Goal: Transaction & Acquisition: Book appointment/travel/reservation

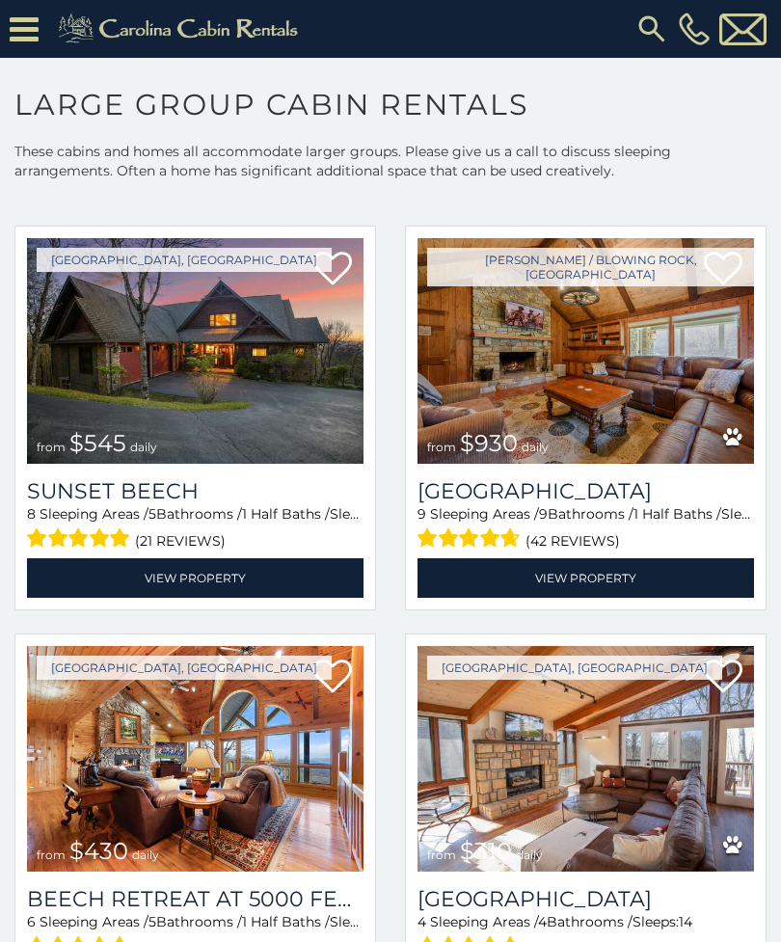
scroll to position [3742, 0]
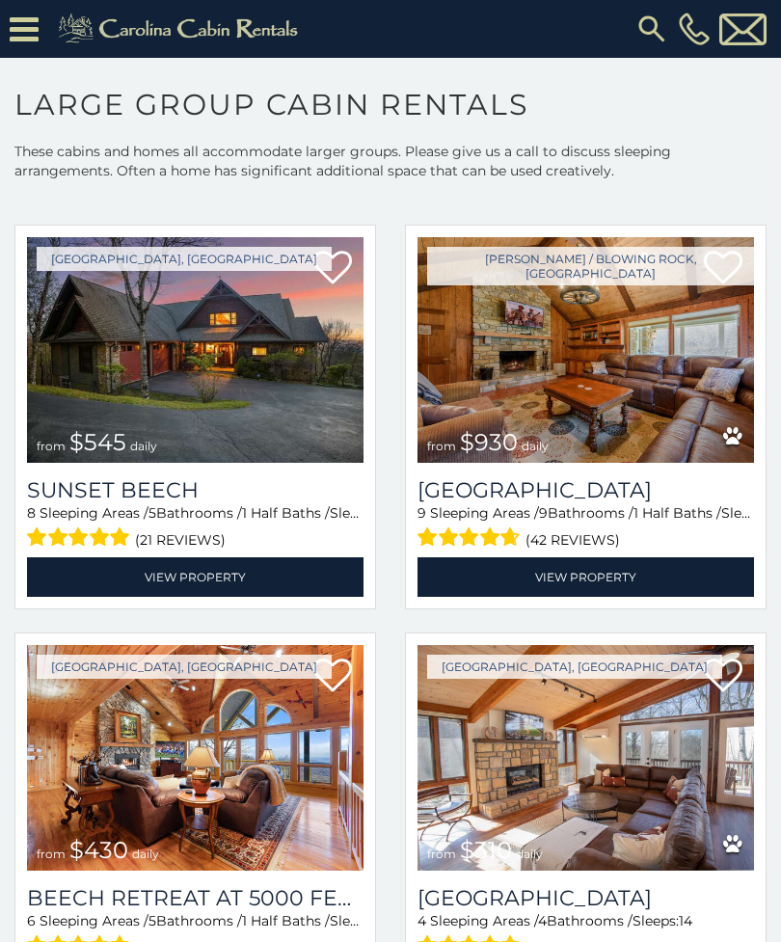
click at [648, 365] on img at bounding box center [586, 350] width 337 height 226
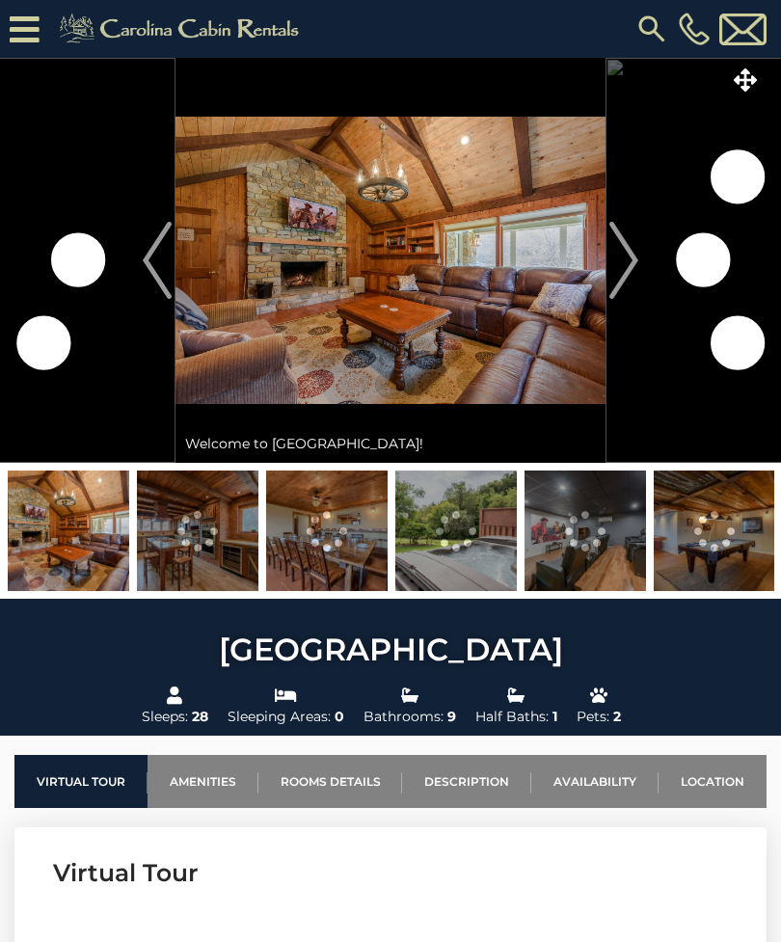
click at [636, 269] on img "Next" at bounding box center [623, 260] width 29 height 77
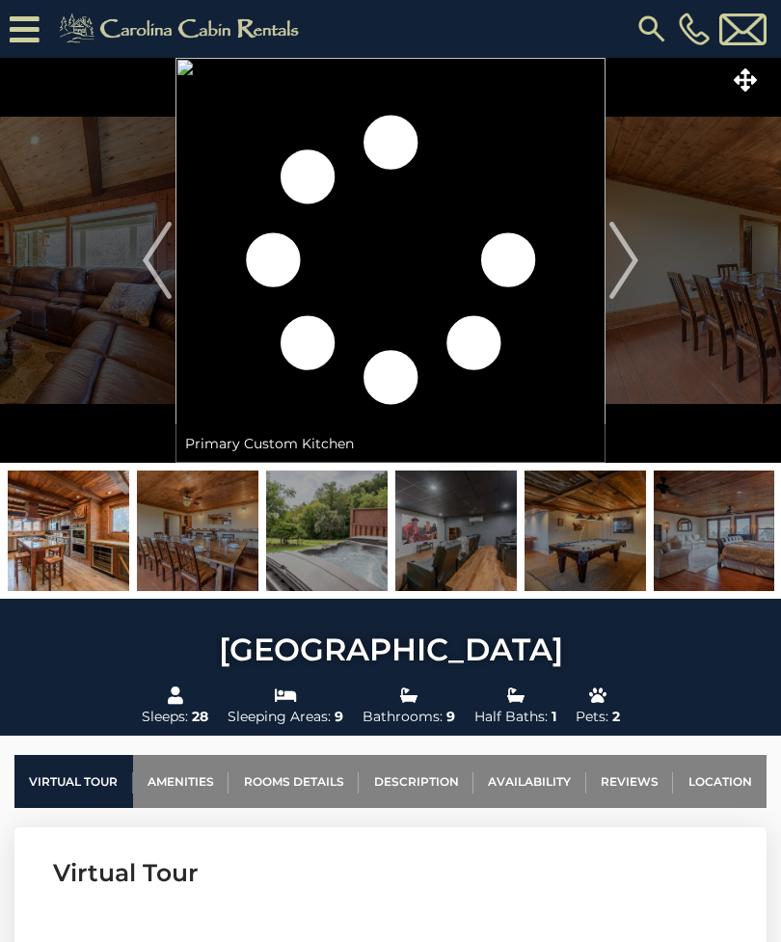
click at [81, 552] on img at bounding box center [69, 531] width 122 height 121
click at [623, 266] on img "Next" at bounding box center [623, 260] width 29 height 77
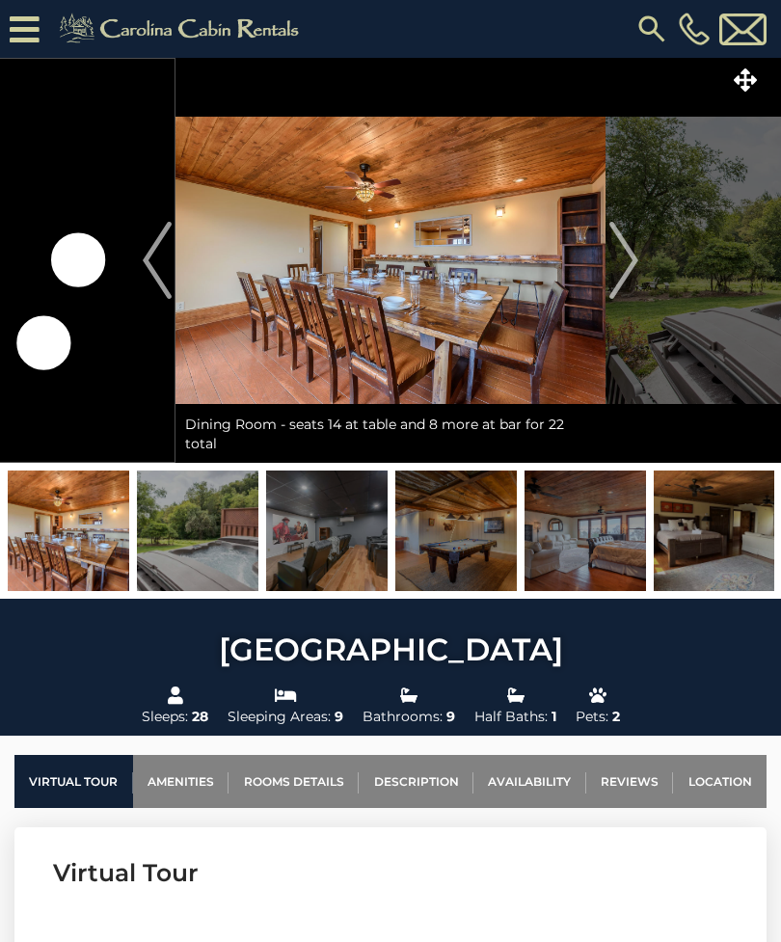
click at [622, 261] on img "Next" at bounding box center [623, 260] width 29 height 77
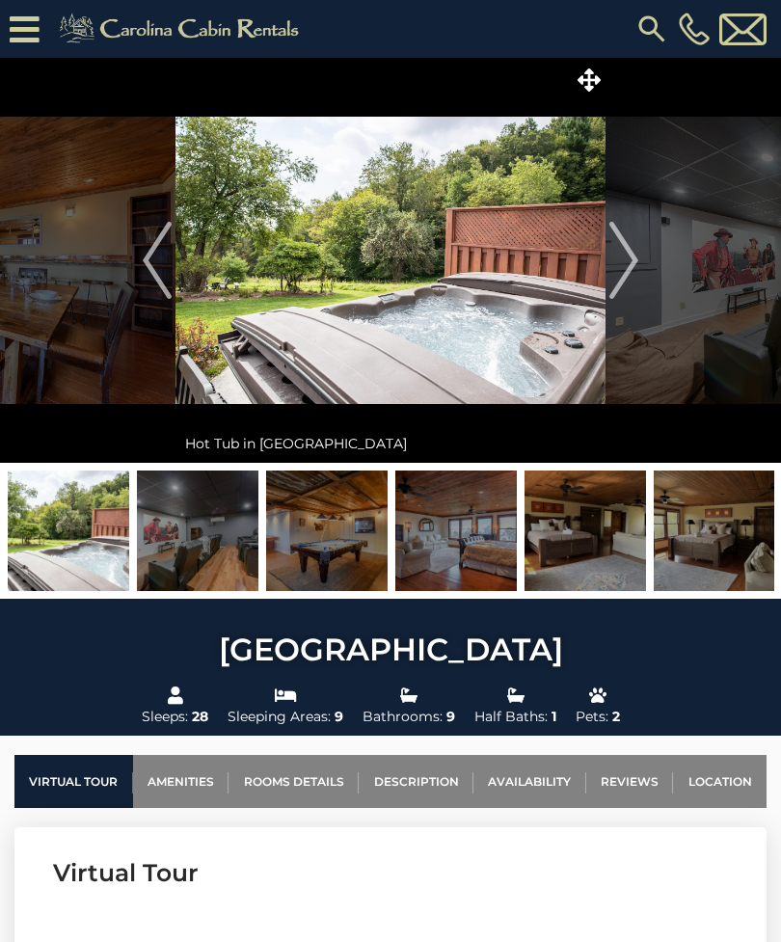
click at [631, 257] on img "Next" at bounding box center [623, 260] width 29 height 77
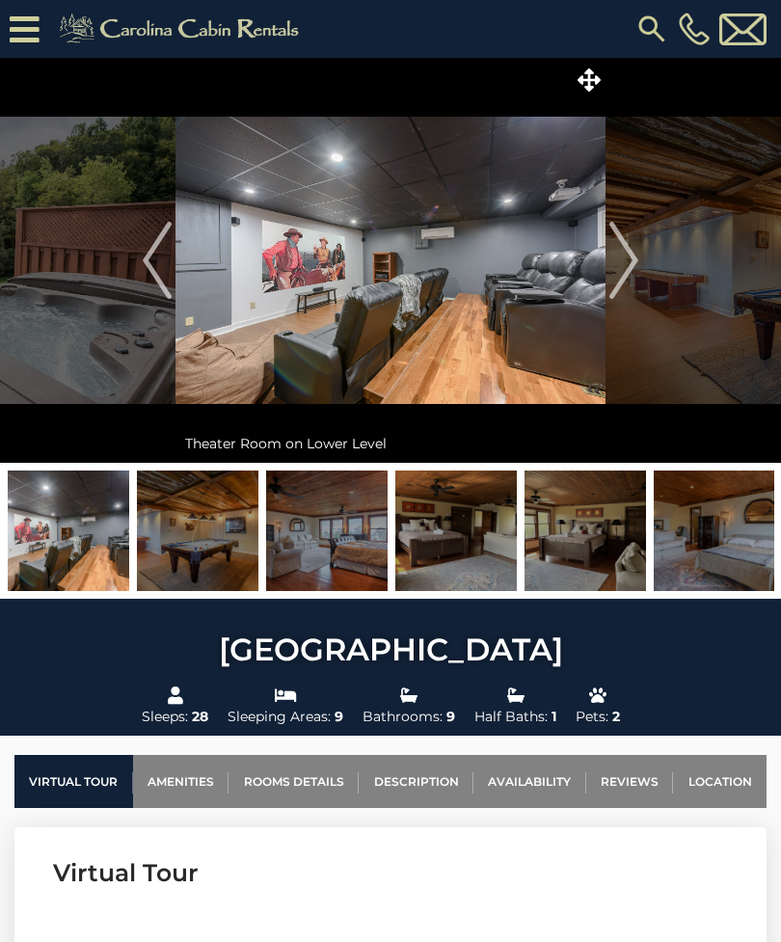
click at [633, 257] on img "Next" at bounding box center [623, 260] width 29 height 77
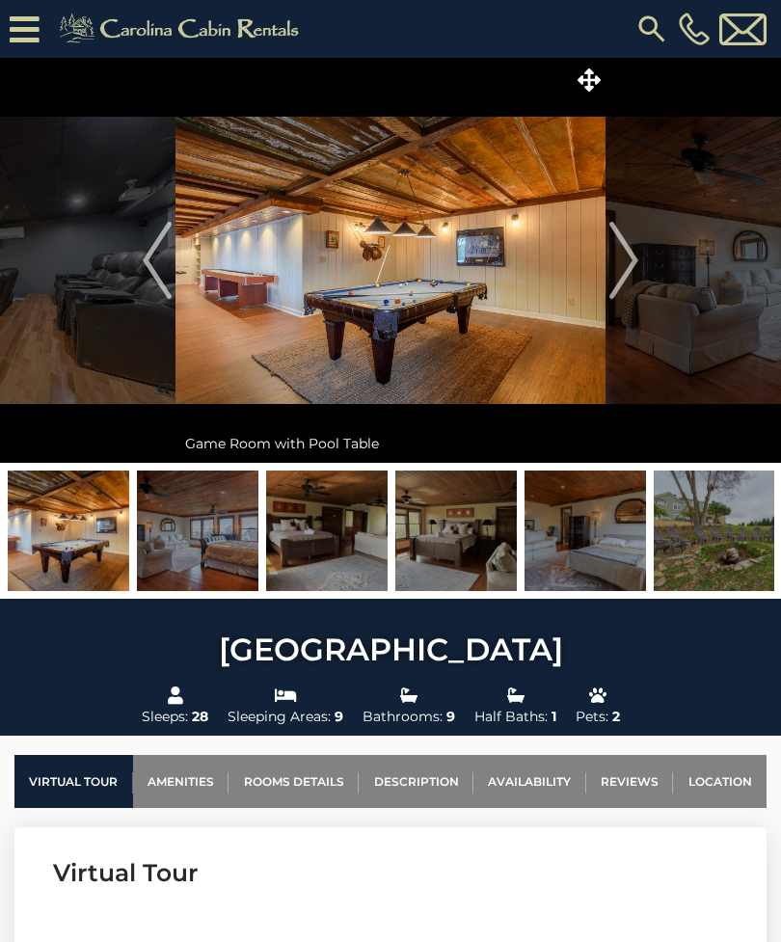
click at [637, 262] on img "Next" at bounding box center [623, 260] width 29 height 77
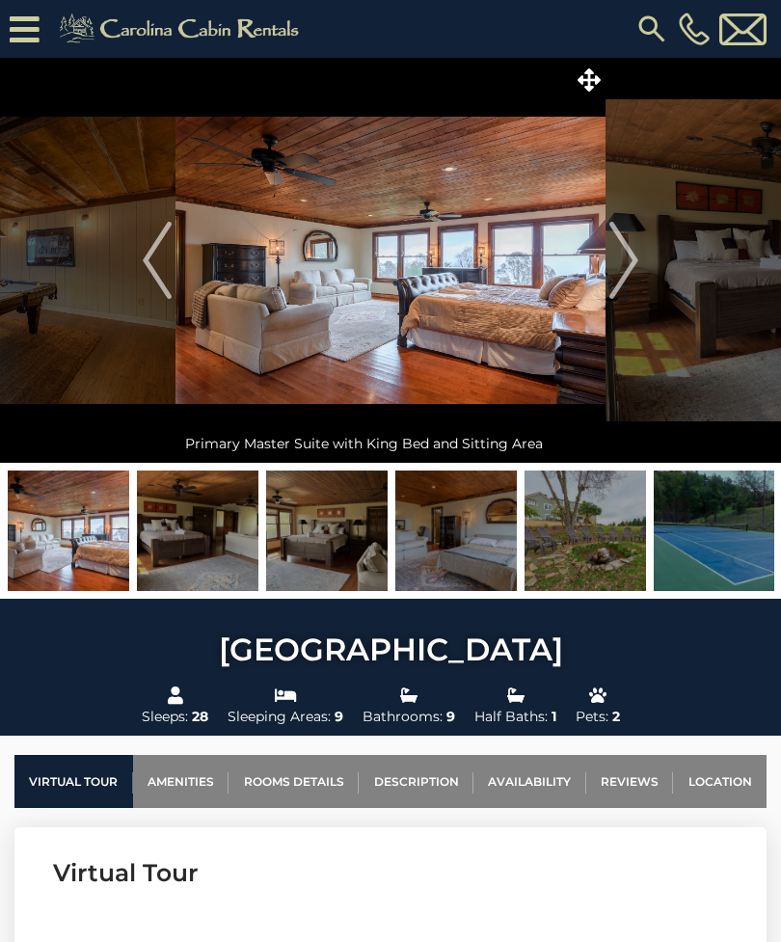
click at [626, 263] on img "Next" at bounding box center [623, 260] width 29 height 77
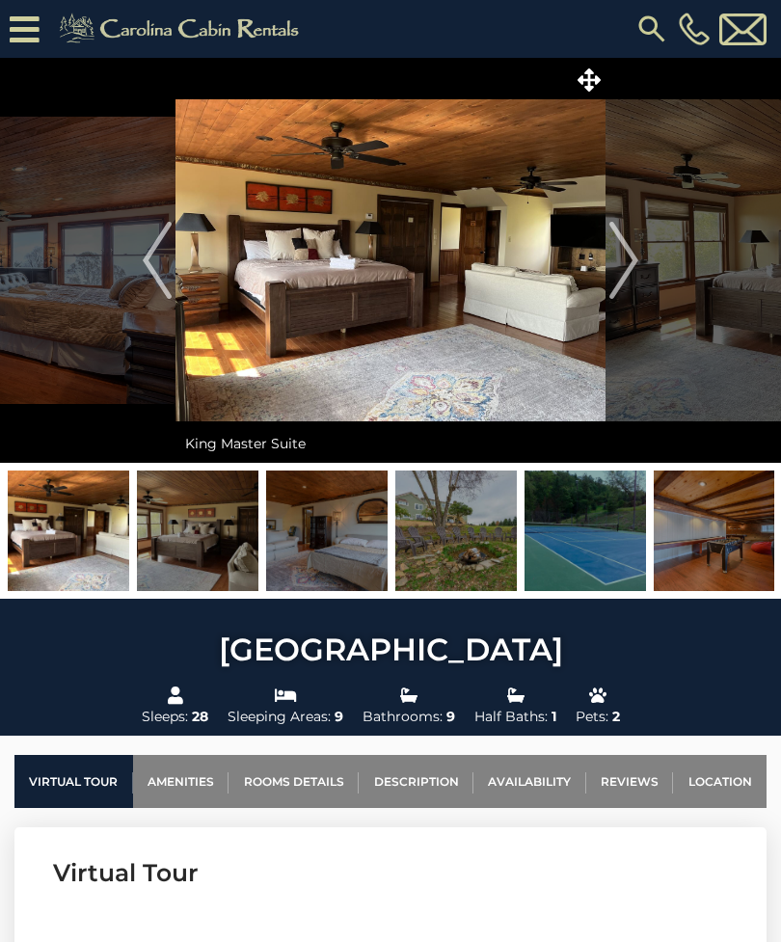
click at [636, 267] on img "Next" at bounding box center [623, 260] width 29 height 77
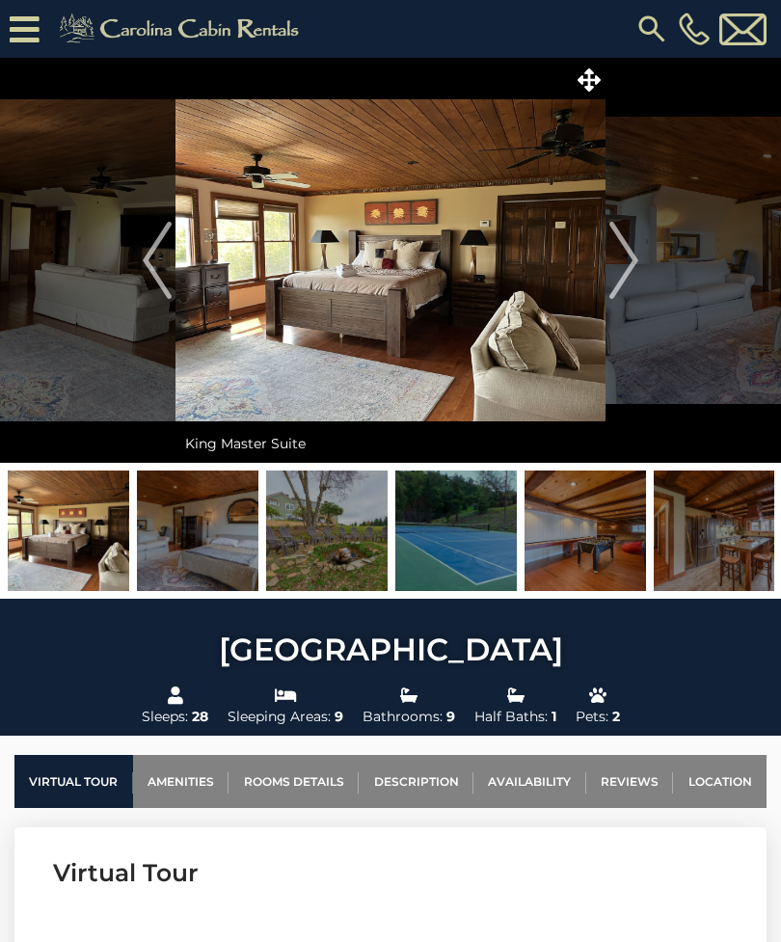
click at [636, 268] on img "Next" at bounding box center [623, 260] width 29 height 77
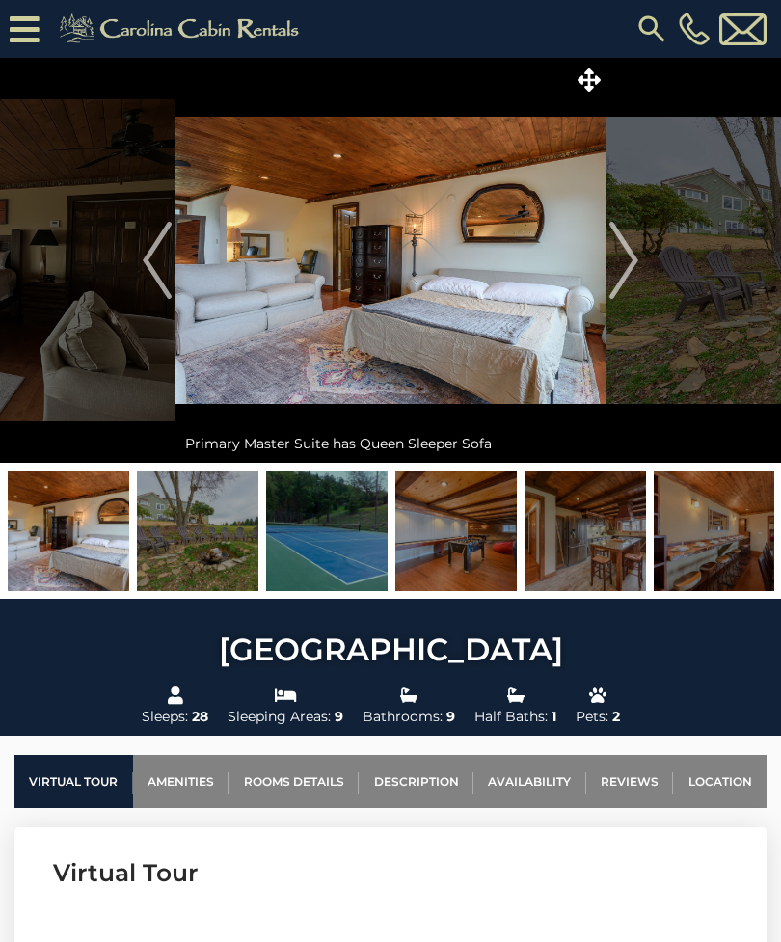
click at [631, 261] on img "Next" at bounding box center [623, 260] width 29 height 77
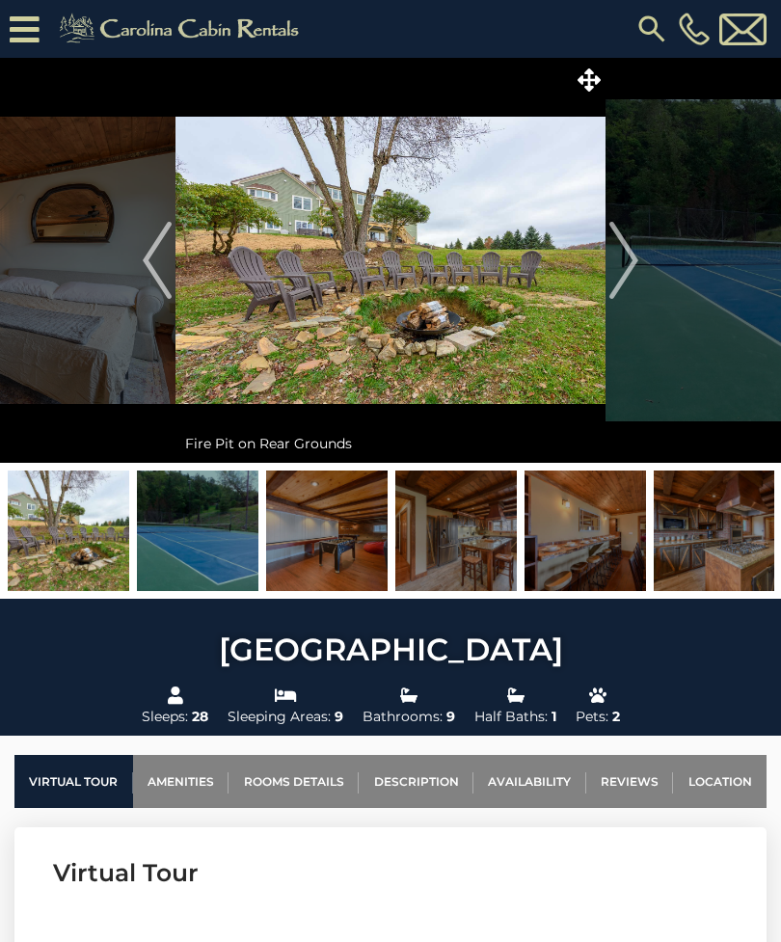
click at [633, 259] on img "Next" at bounding box center [623, 260] width 29 height 77
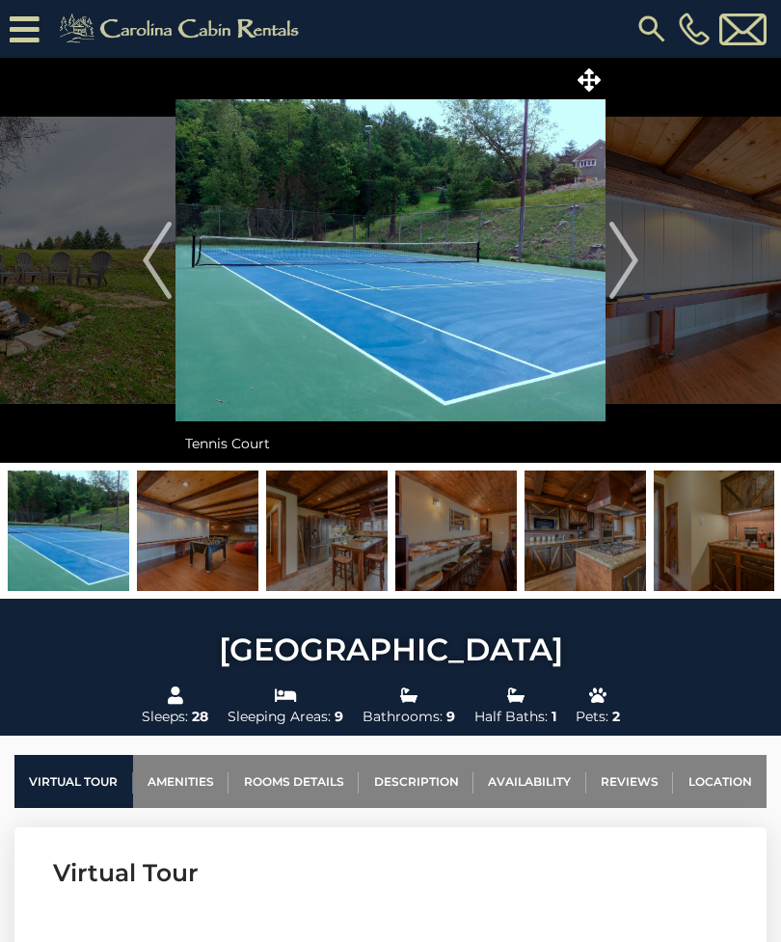
click at [626, 252] on img "Next" at bounding box center [623, 260] width 29 height 77
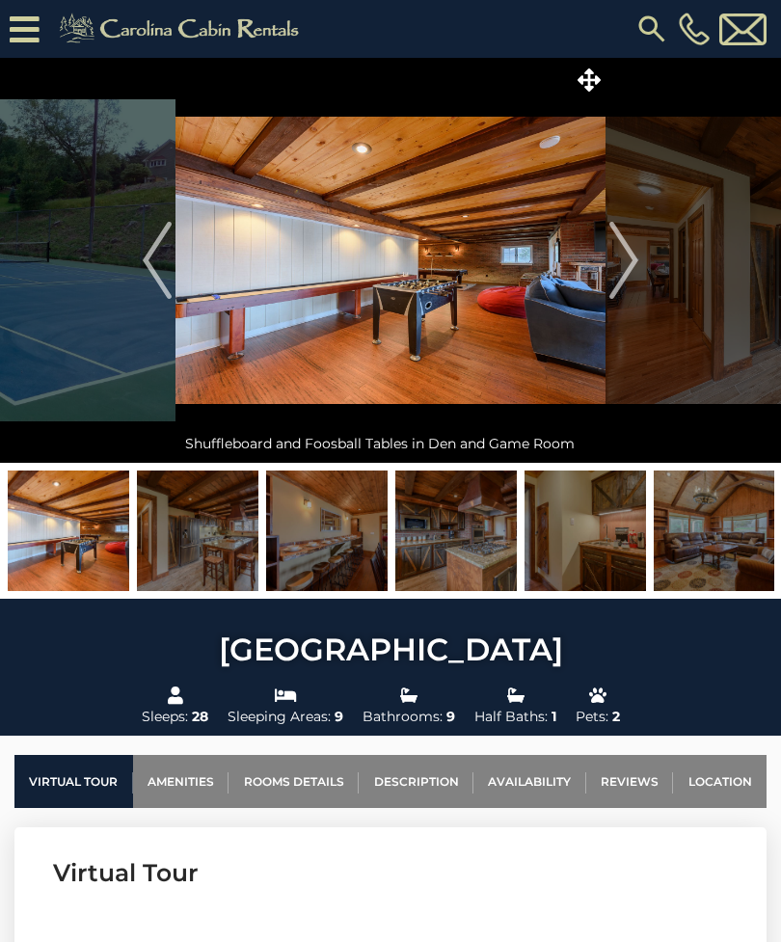
click at [638, 255] on img "Next" at bounding box center [623, 260] width 29 height 77
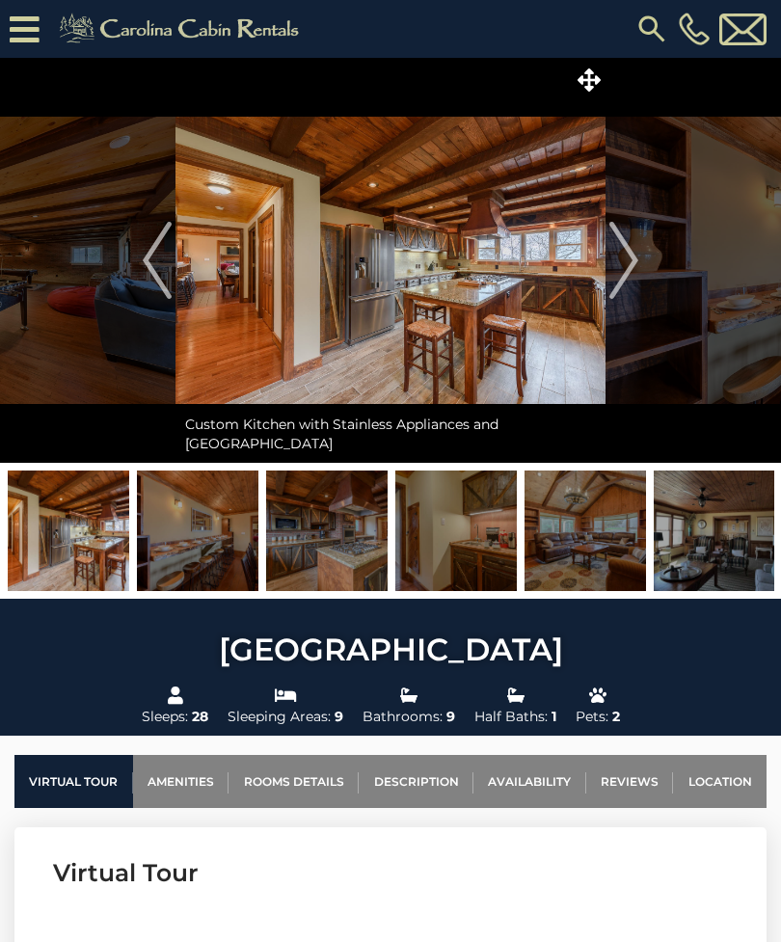
click at [629, 252] on img "Next" at bounding box center [623, 260] width 29 height 77
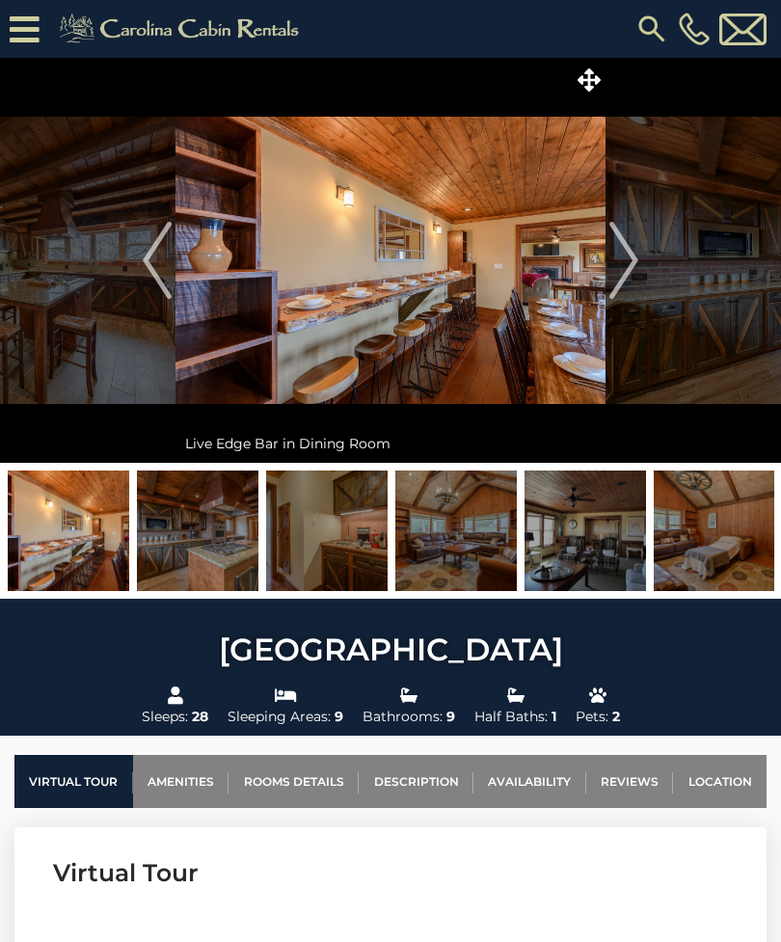
click at [636, 257] on img "Next" at bounding box center [623, 260] width 29 height 77
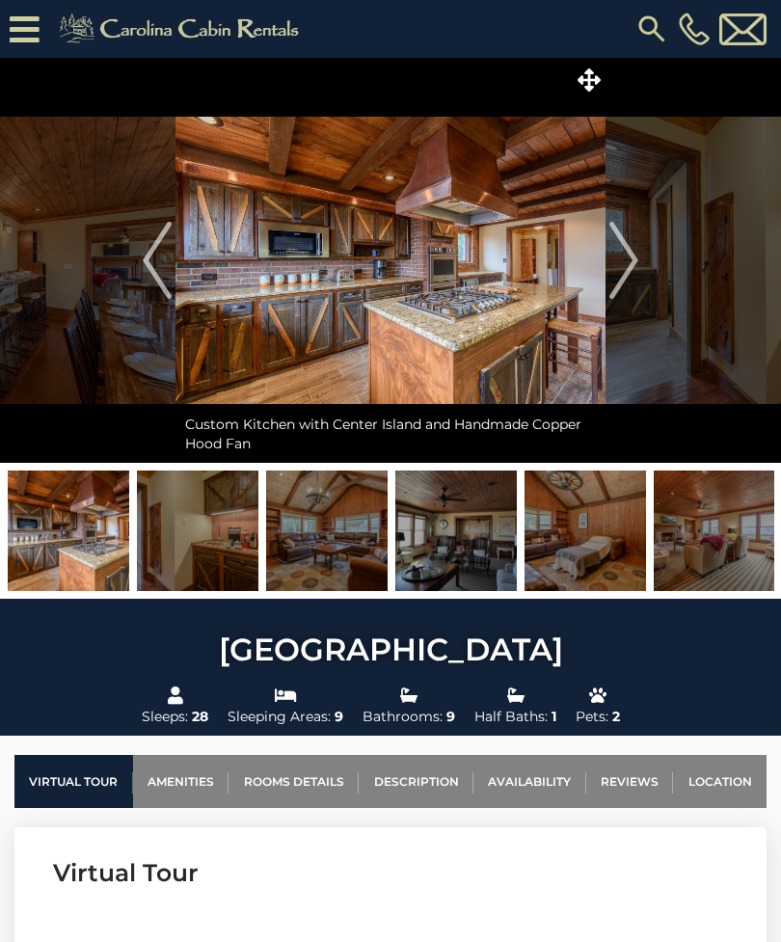
click at [634, 265] on img "Next" at bounding box center [623, 260] width 29 height 77
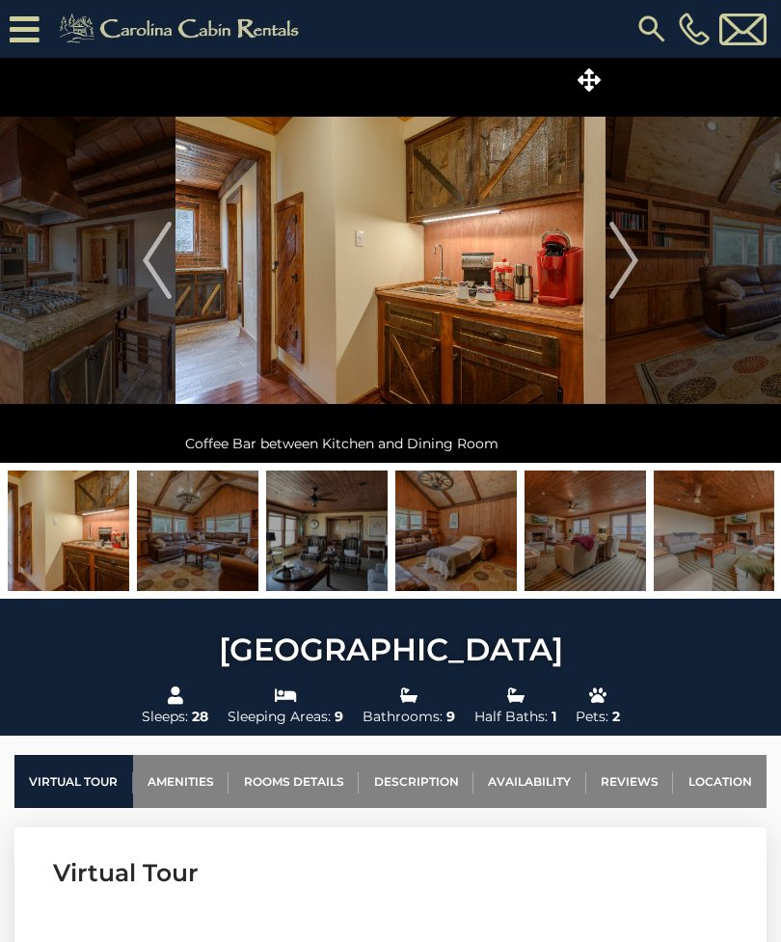
click at [640, 249] on button "Next" at bounding box center [624, 260] width 37 height 405
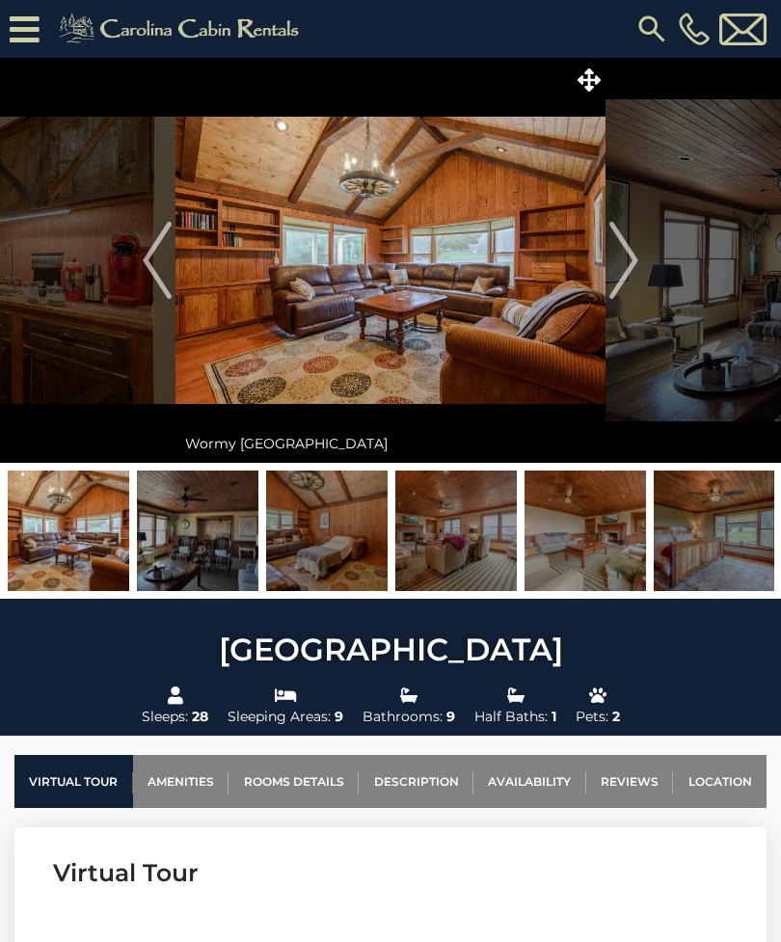
click at [626, 266] on img "Next" at bounding box center [623, 260] width 29 height 77
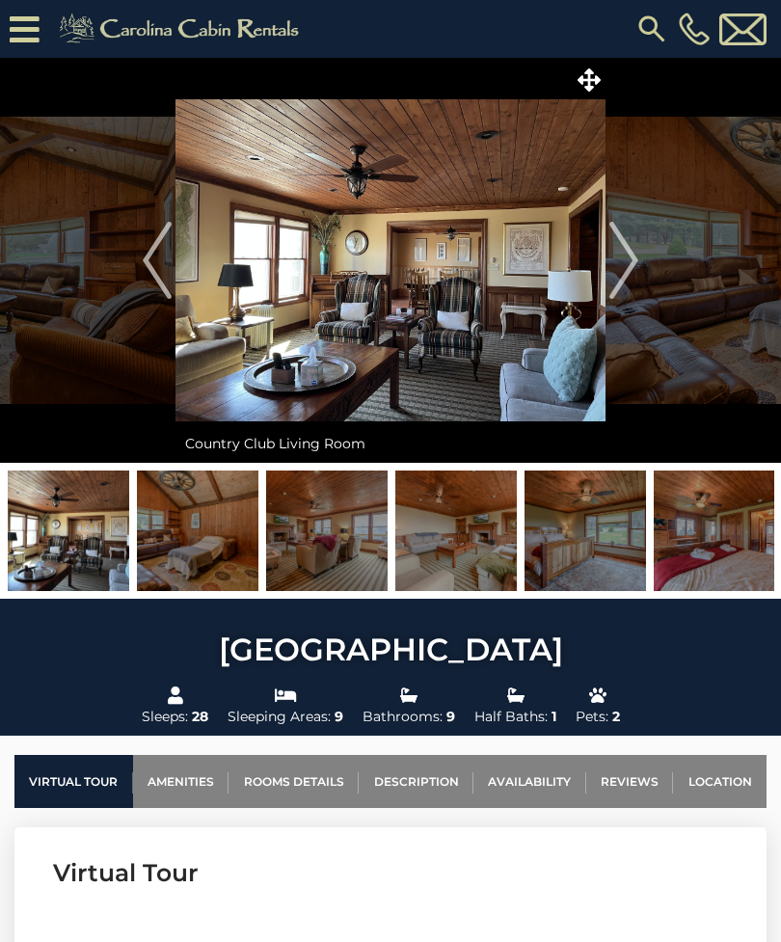
click at [634, 263] on img "Next" at bounding box center [623, 260] width 29 height 77
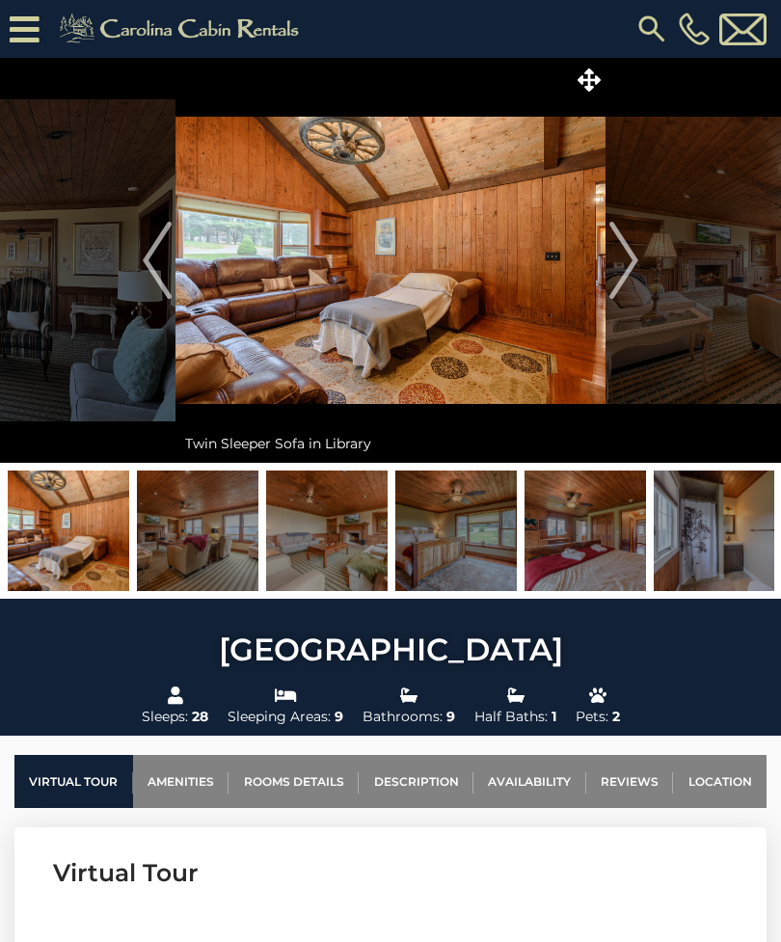
click at [628, 272] on img "Next" at bounding box center [623, 260] width 29 height 77
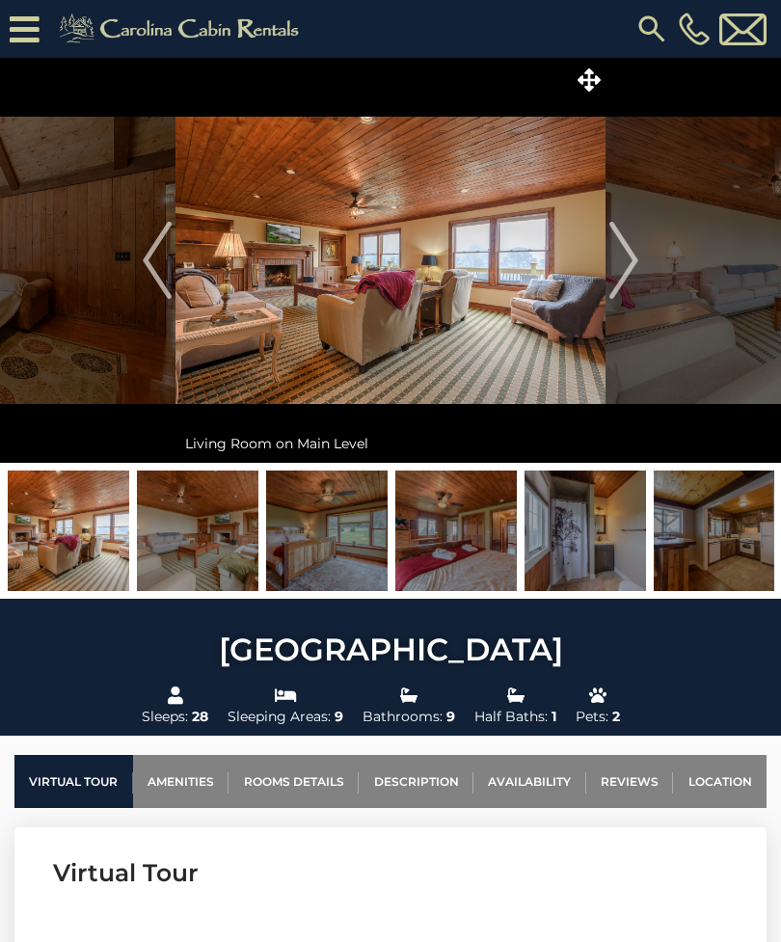
click at [172, 275] on img "Previous" at bounding box center [157, 260] width 29 height 77
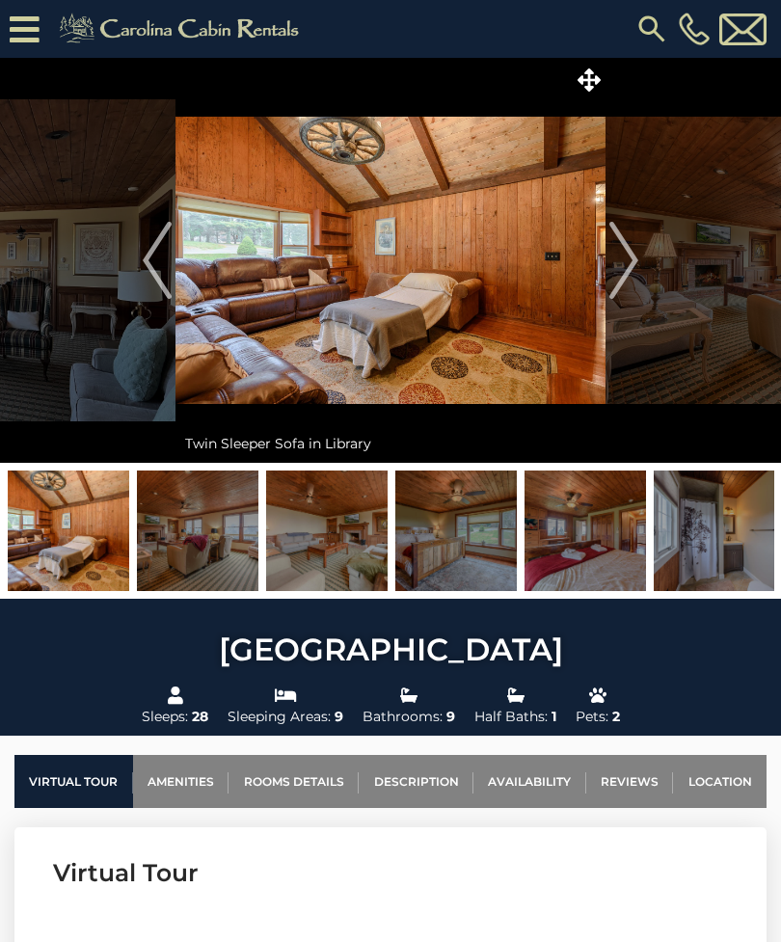
click at [634, 259] on img "Next" at bounding box center [623, 260] width 29 height 77
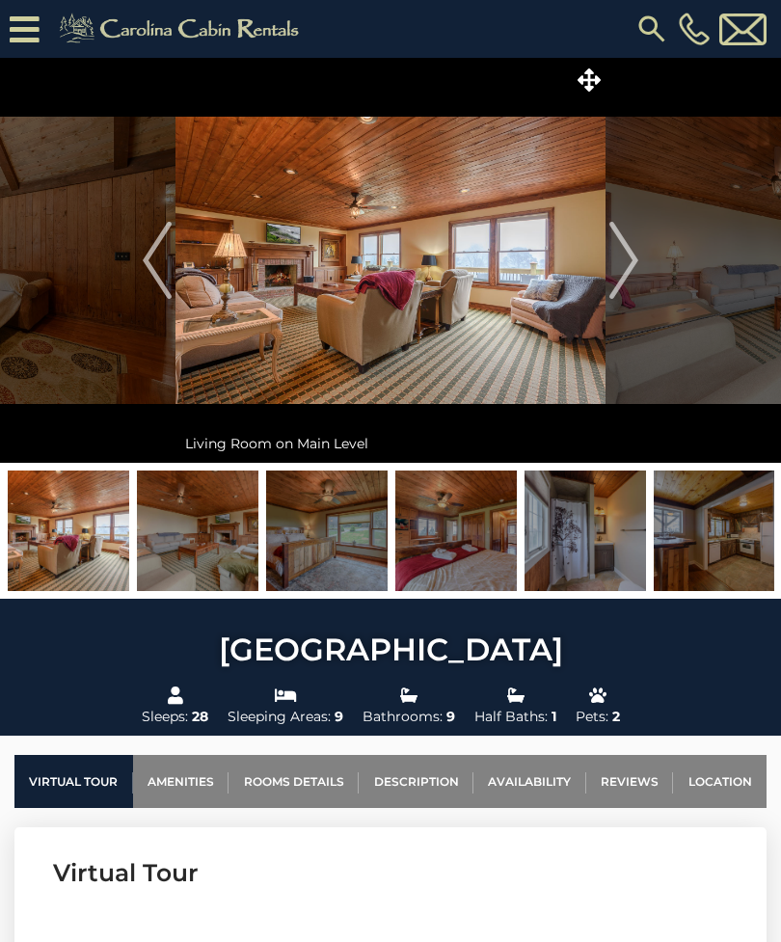
click at [637, 254] on img "Next" at bounding box center [623, 260] width 29 height 77
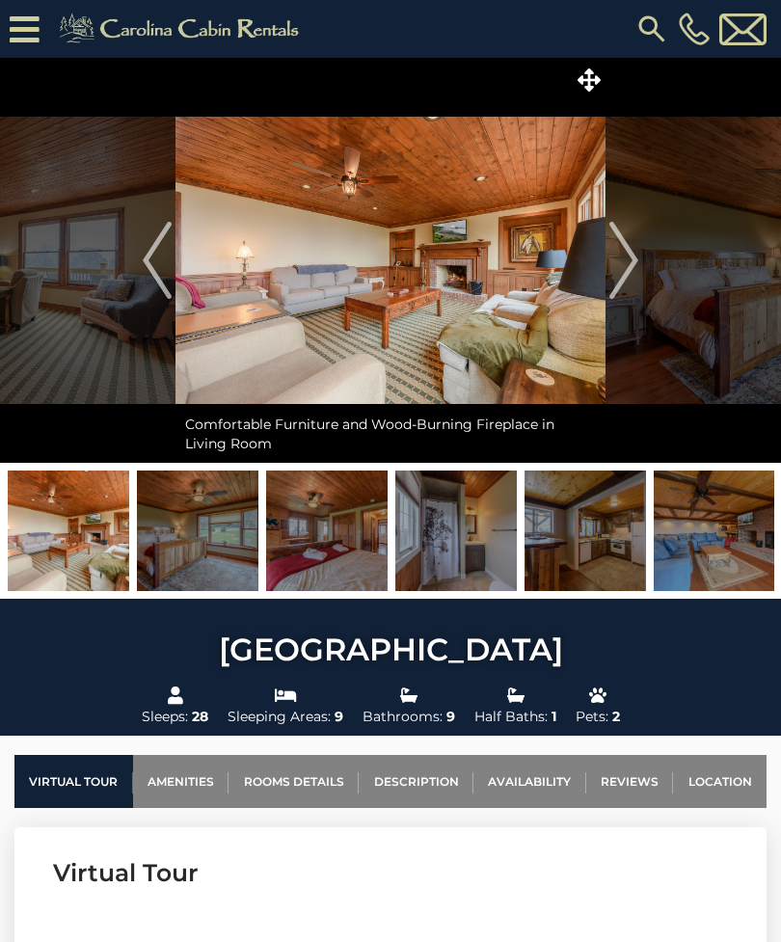
click at [635, 265] on img "Next" at bounding box center [623, 260] width 29 height 77
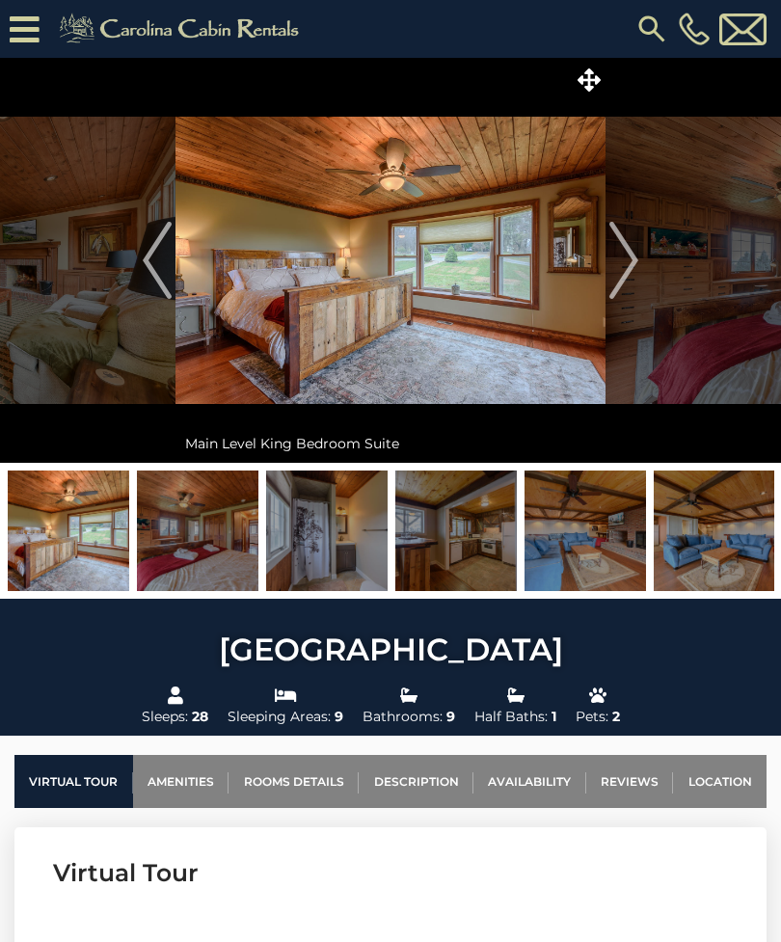
click at [629, 269] on img "Next" at bounding box center [623, 260] width 29 height 77
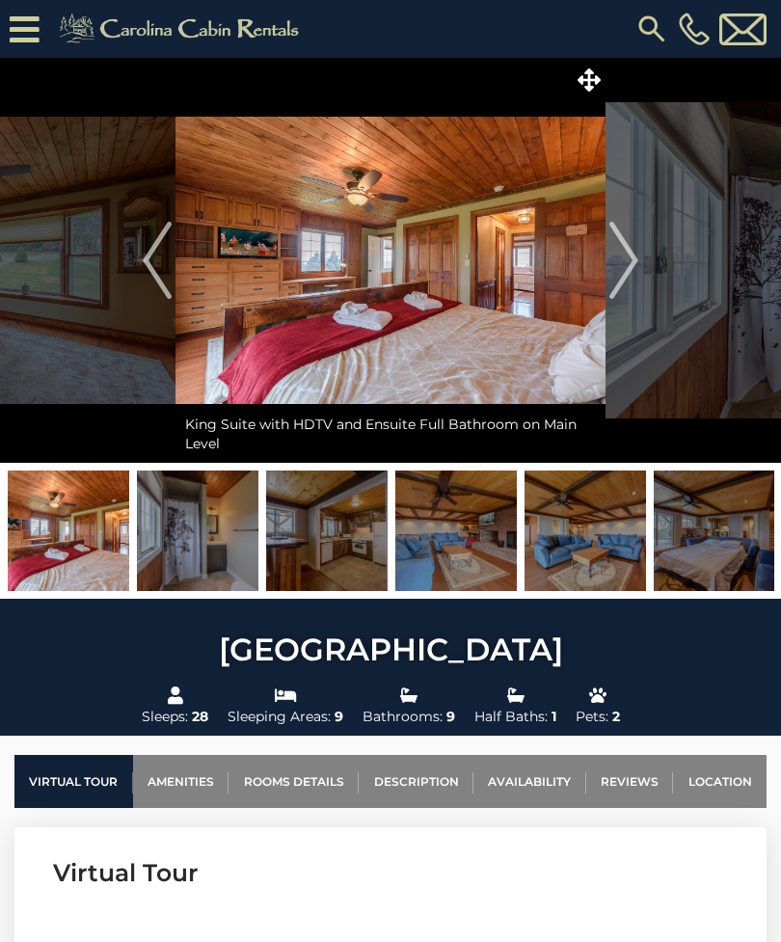
click at [631, 262] on img "Next" at bounding box center [623, 260] width 29 height 77
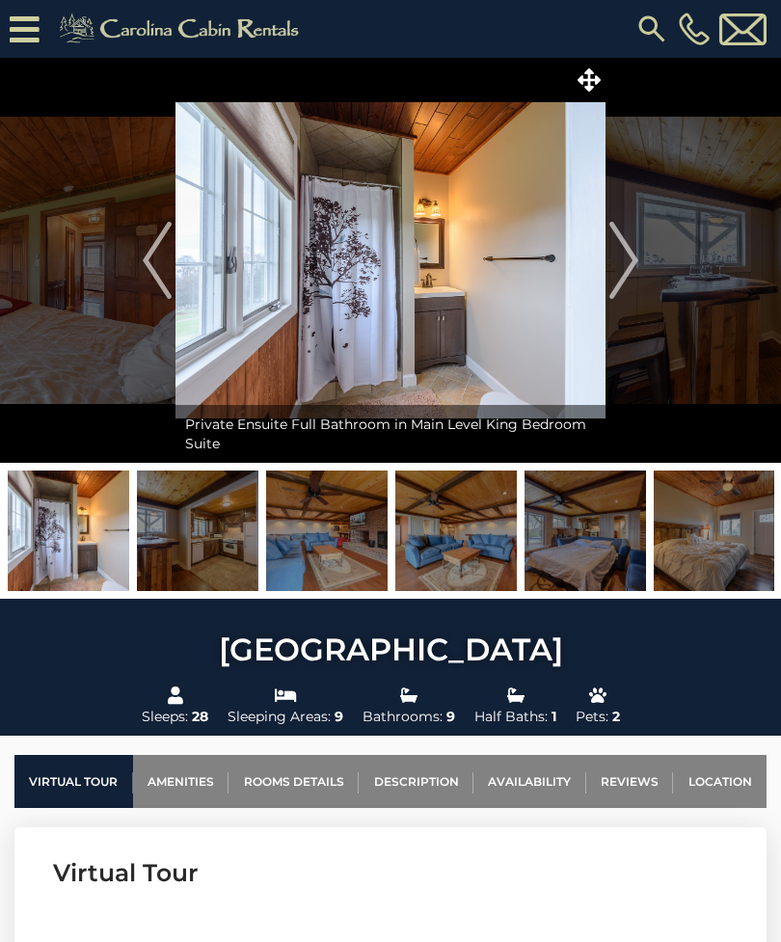
click at [631, 265] on img "Next" at bounding box center [623, 260] width 29 height 77
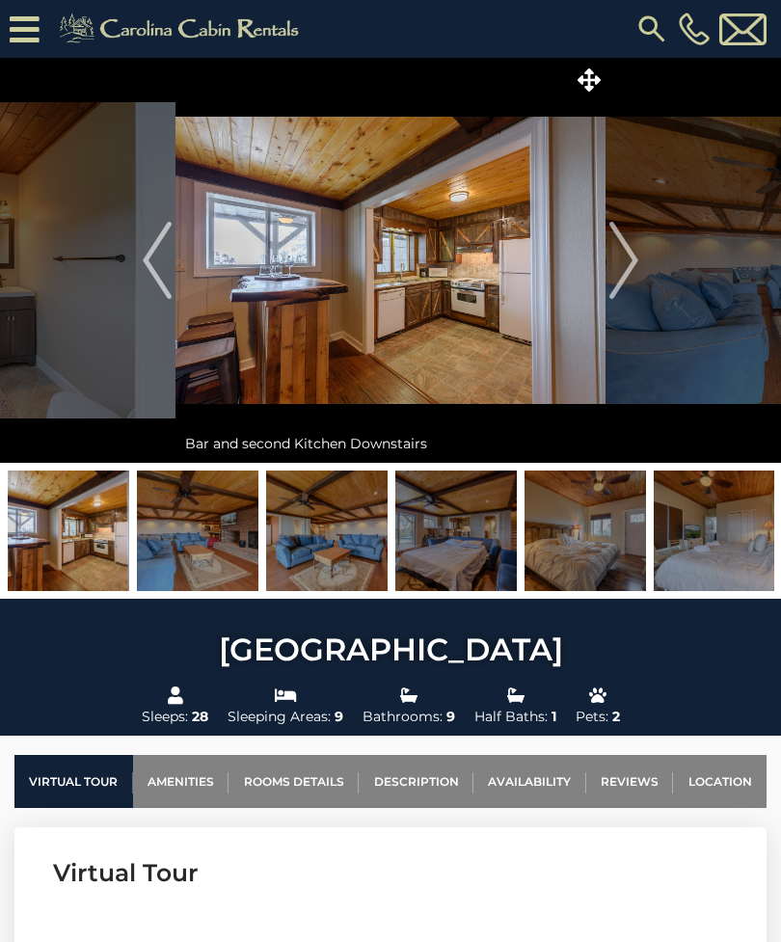
click at [631, 258] on img "Next" at bounding box center [623, 260] width 29 height 77
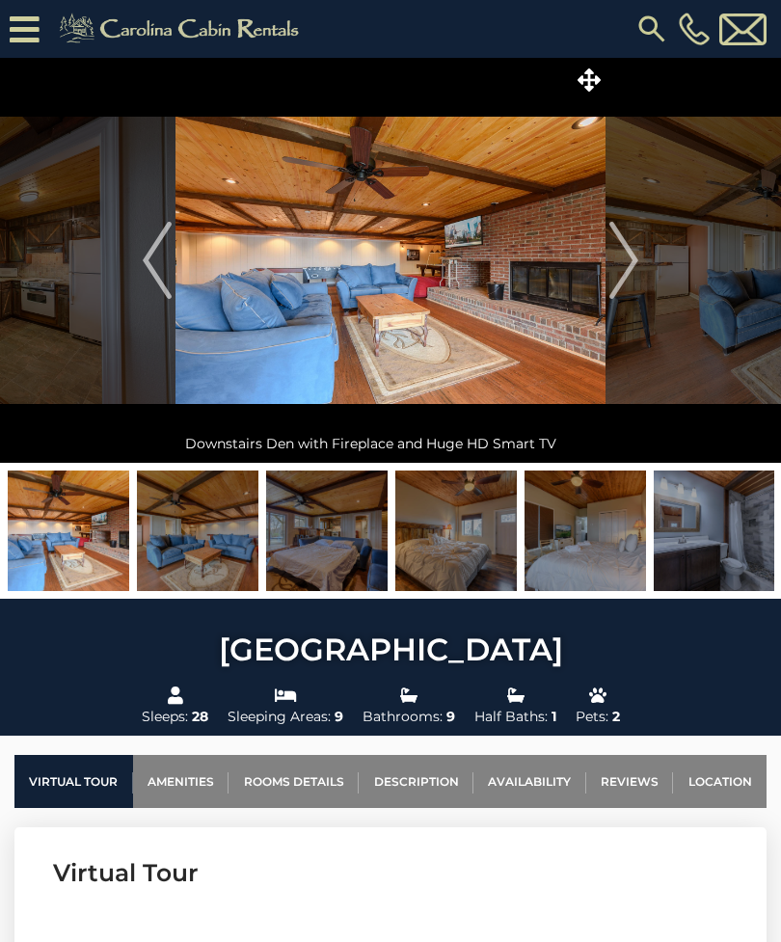
click at [630, 263] on img "Next" at bounding box center [623, 260] width 29 height 77
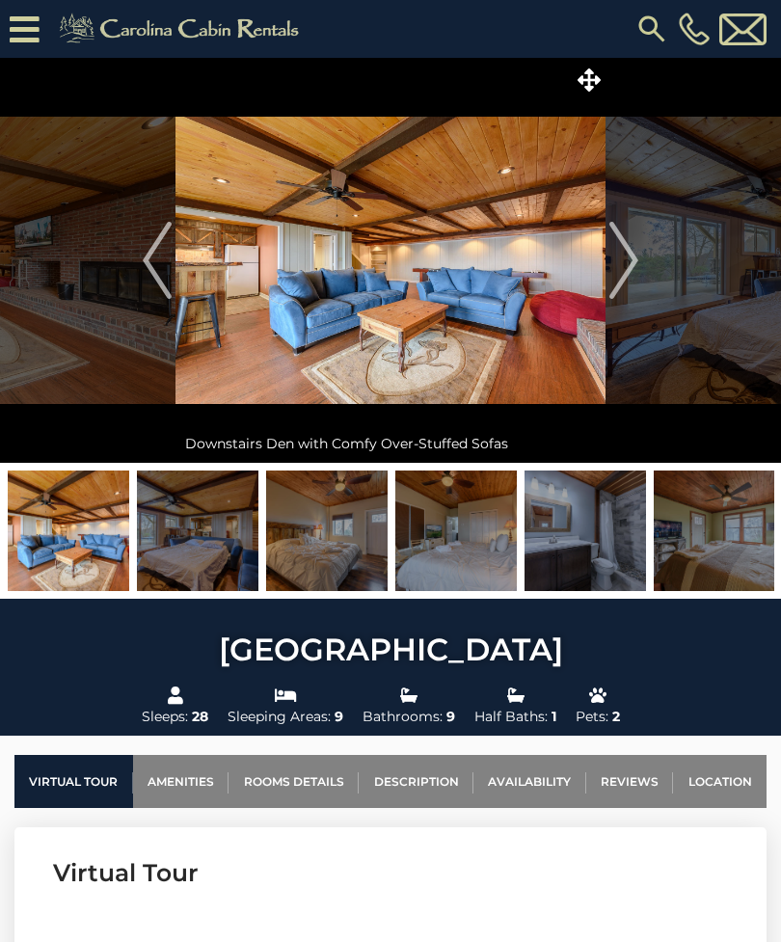
click at [624, 261] on img "Next" at bounding box center [623, 260] width 29 height 77
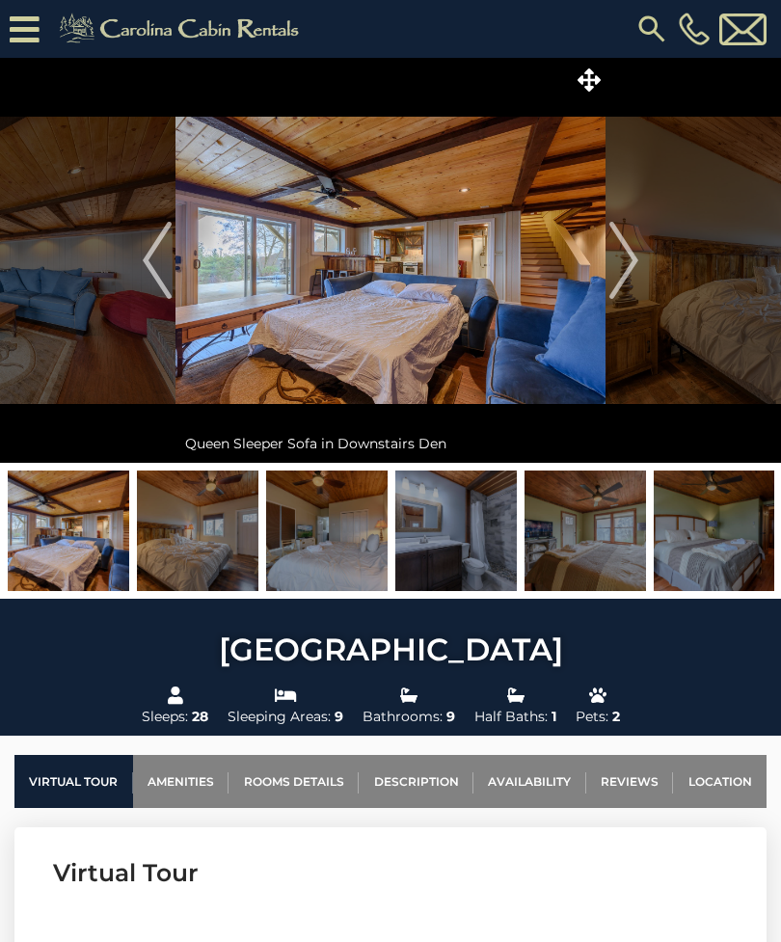
click at [615, 263] on img "Next" at bounding box center [623, 260] width 29 height 77
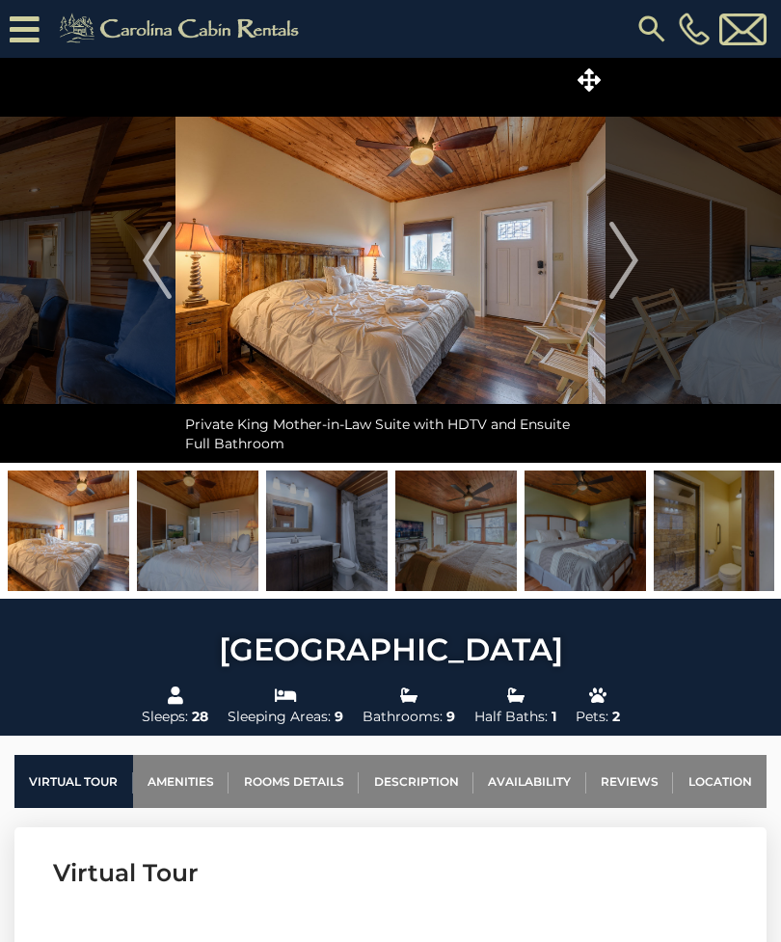
click at [609, 266] on img "Next" at bounding box center [623, 260] width 29 height 77
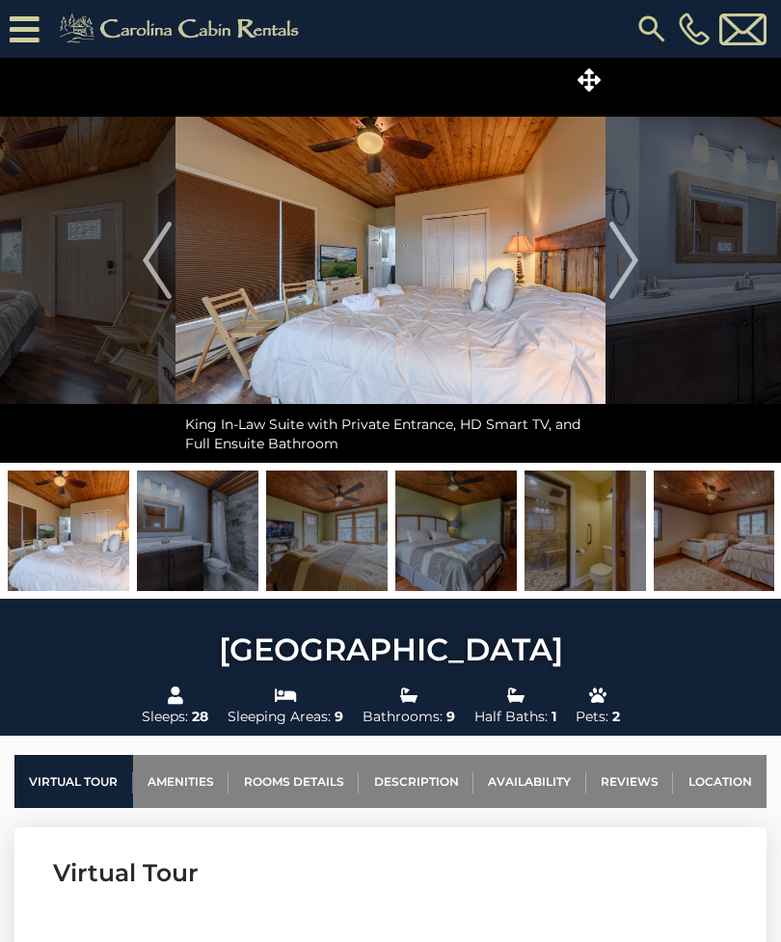
click at [618, 284] on img "Next" at bounding box center [623, 260] width 29 height 77
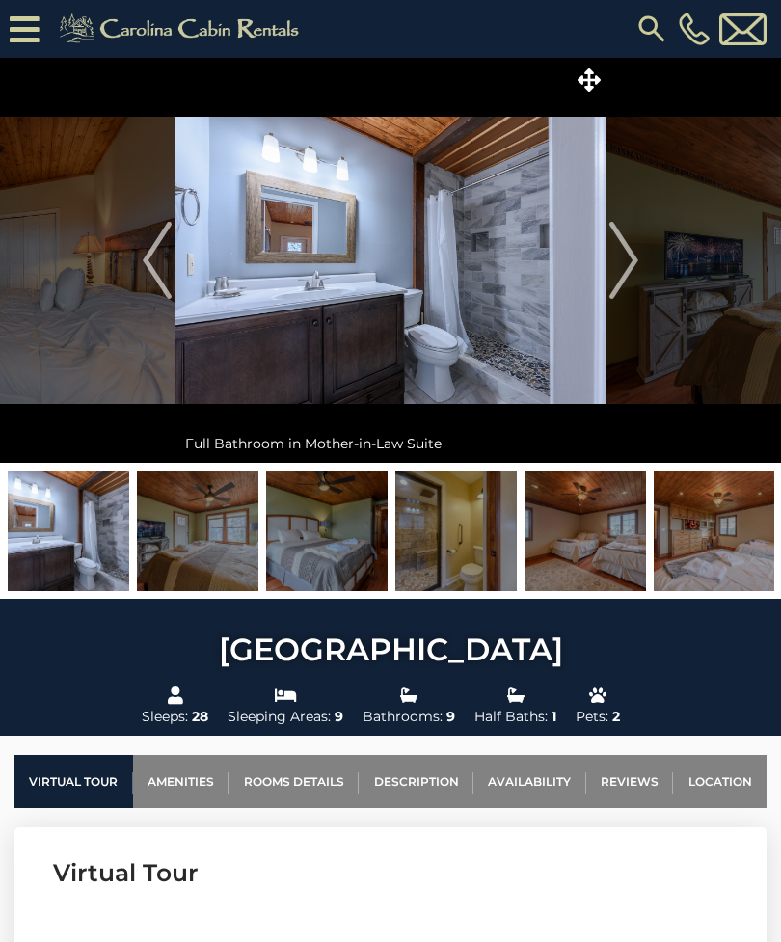
click at [626, 285] on img "Next" at bounding box center [623, 260] width 29 height 77
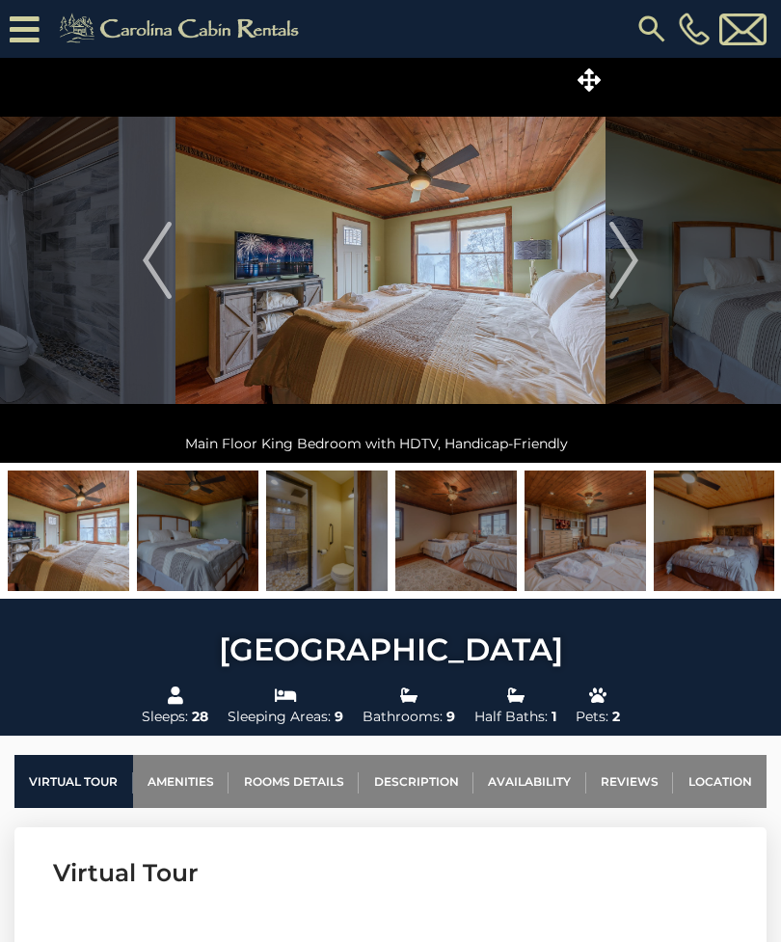
click at [631, 272] on img "Next" at bounding box center [623, 260] width 29 height 77
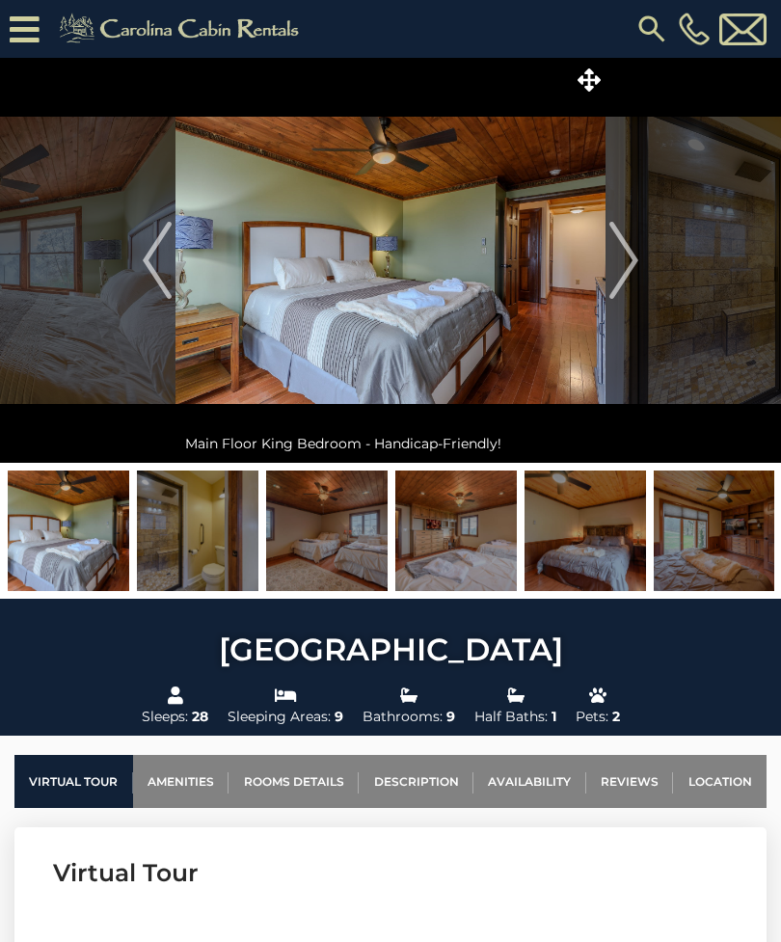
click at [632, 256] on img "Next" at bounding box center [623, 260] width 29 height 77
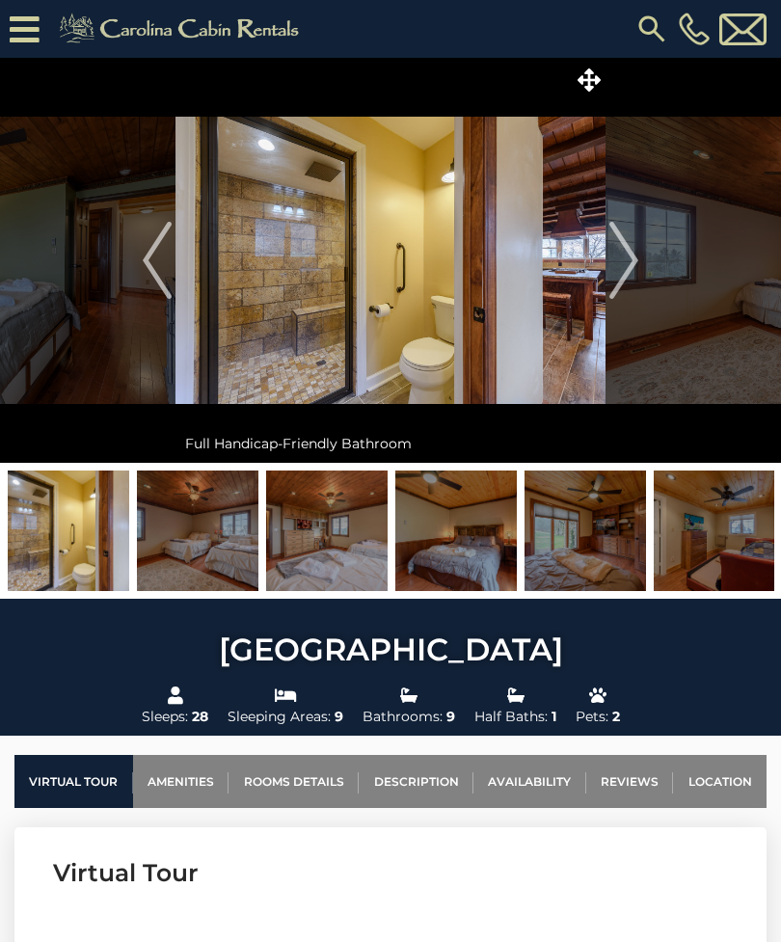
click at [622, 260] on img "Next" at bounding box center [623, 260] width 29 height 77
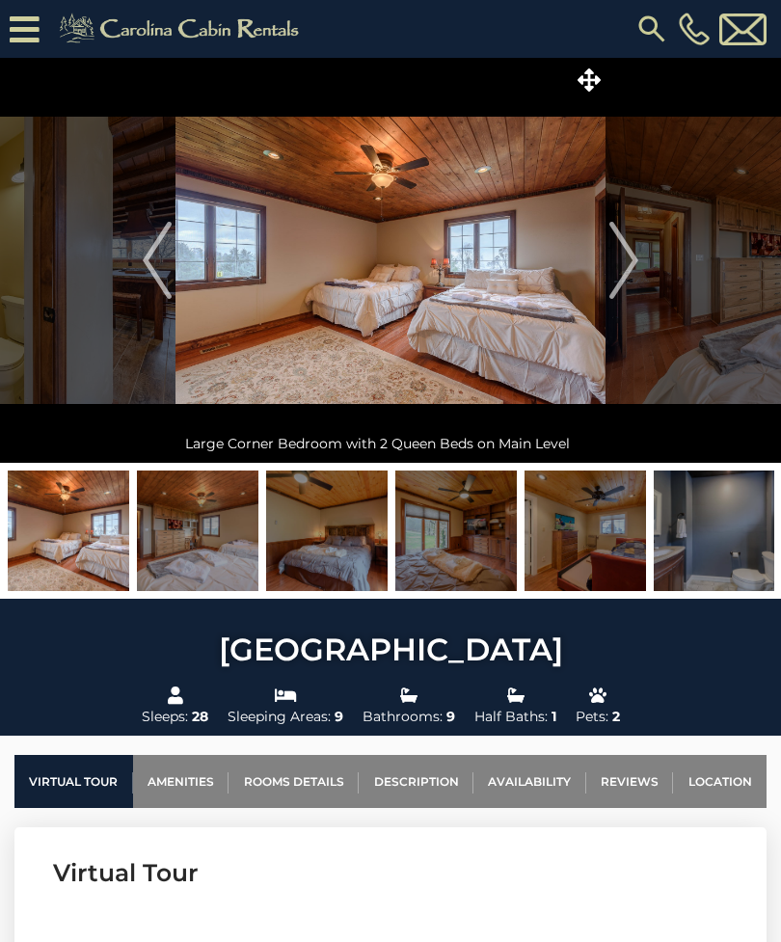
click at [618, 260] on img "Next" at bounding box center [623, 260] width 29 height 77
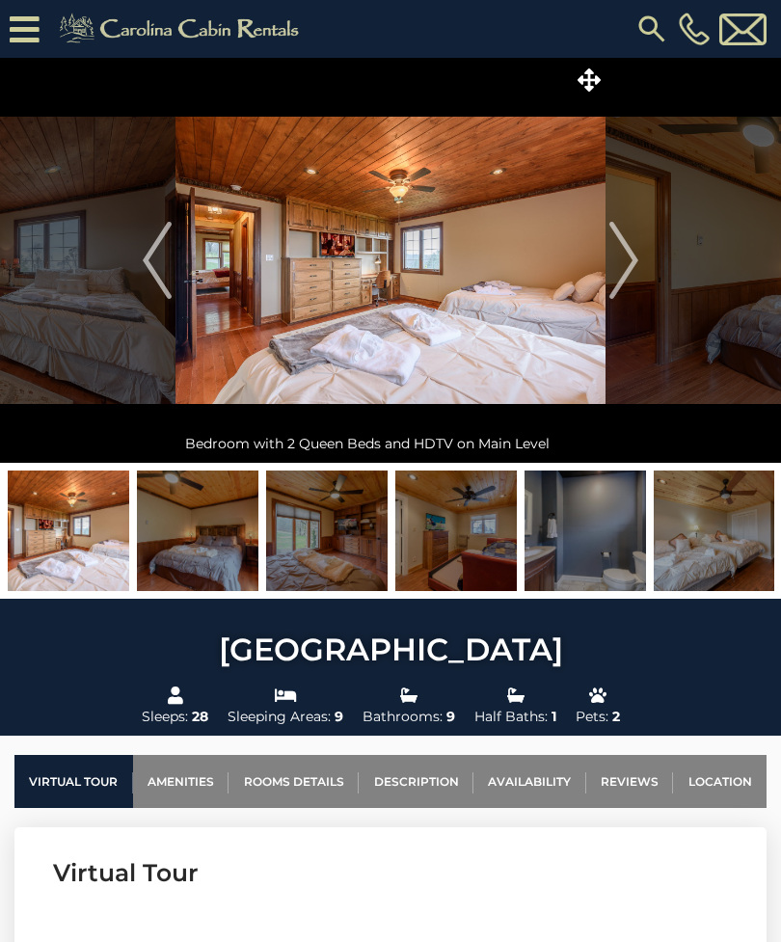
click at [635, 270] on img "Next" at bounding box center [623, 260] width 29 height 77
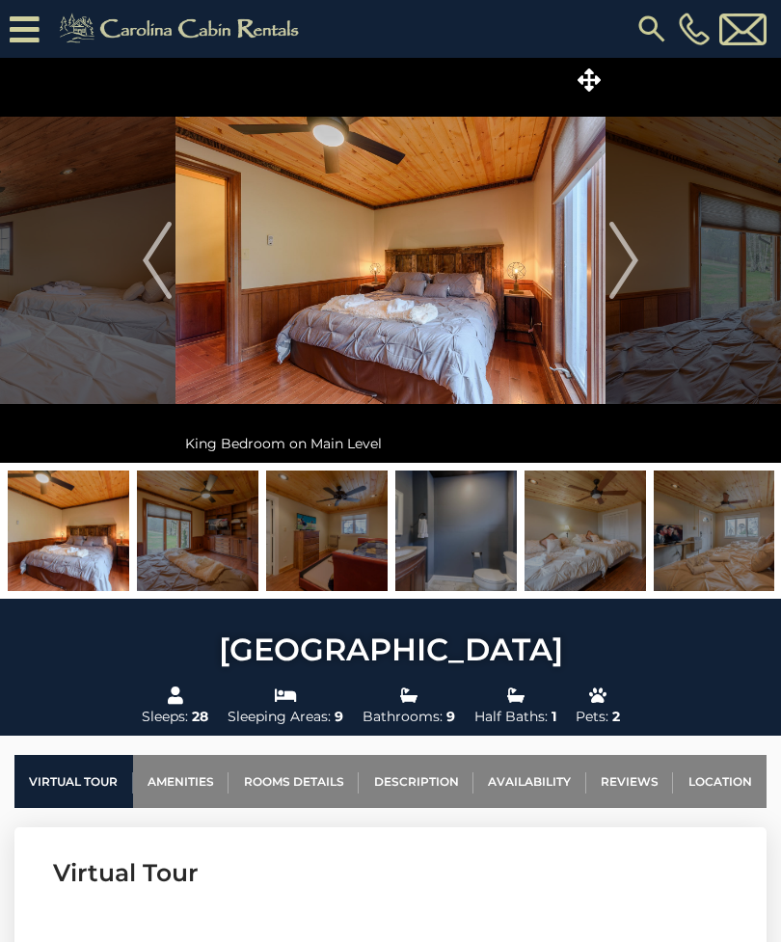
click at [601, 284] on img at bounding box center [391, 260] width 430 height 405
click at [596, 301] on img at bounding box center [391, 260] width 430 height 405
click at [625, 259] on img "Next" at bounding box center [623, 260] width 29 height 77
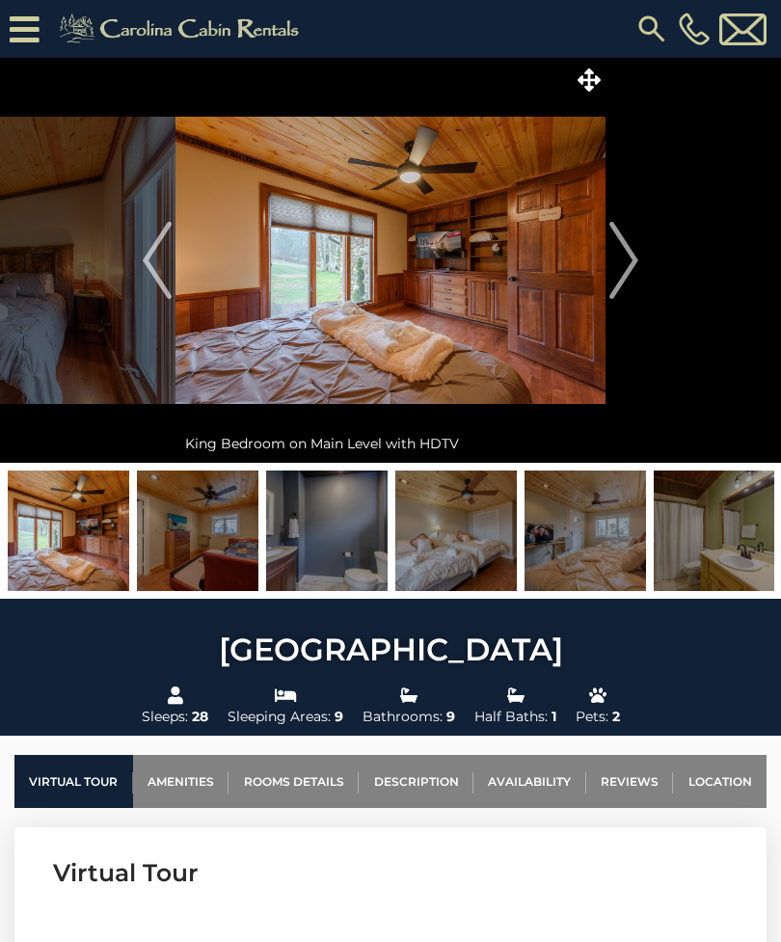
click at [626, 273] on img "Next" at bounding box center [623, 260] width 29 height 77
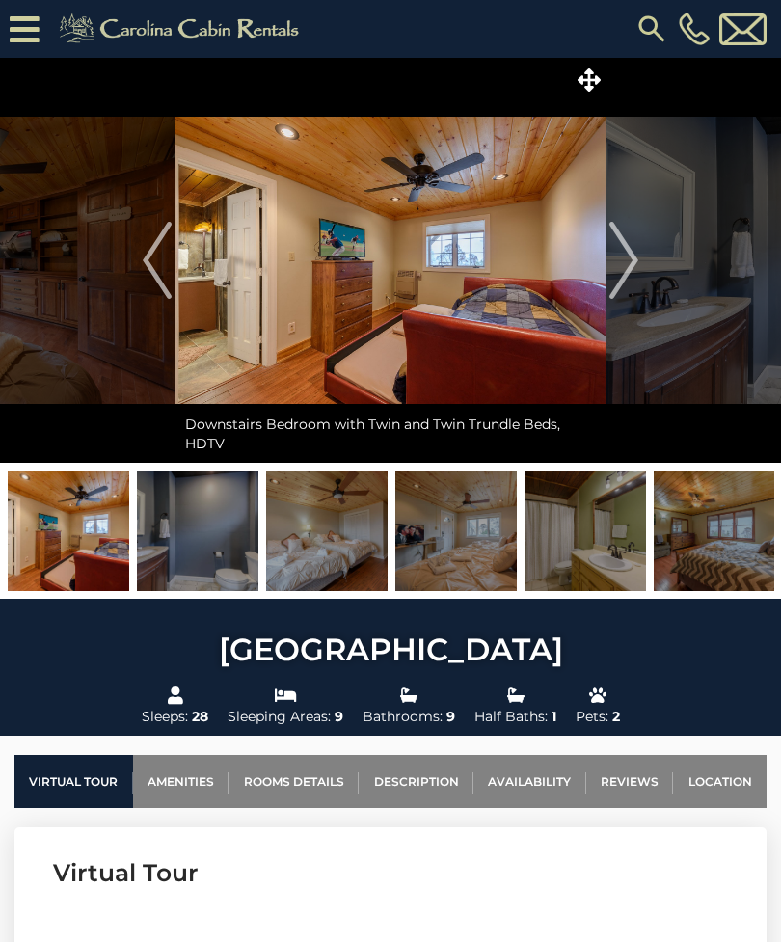
click at [629, 265] on img "Next" at bounding box center [623, 260] width 29 height 77
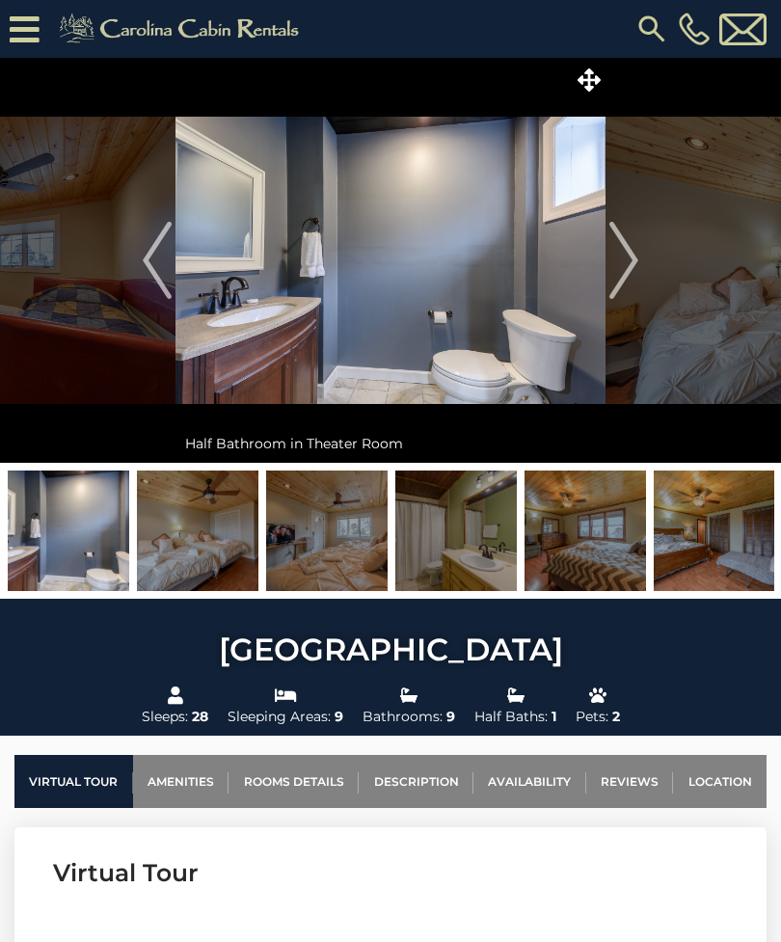
click at [638, 265] on img "Next" at bounding box center [623, 260] width 29 height 77
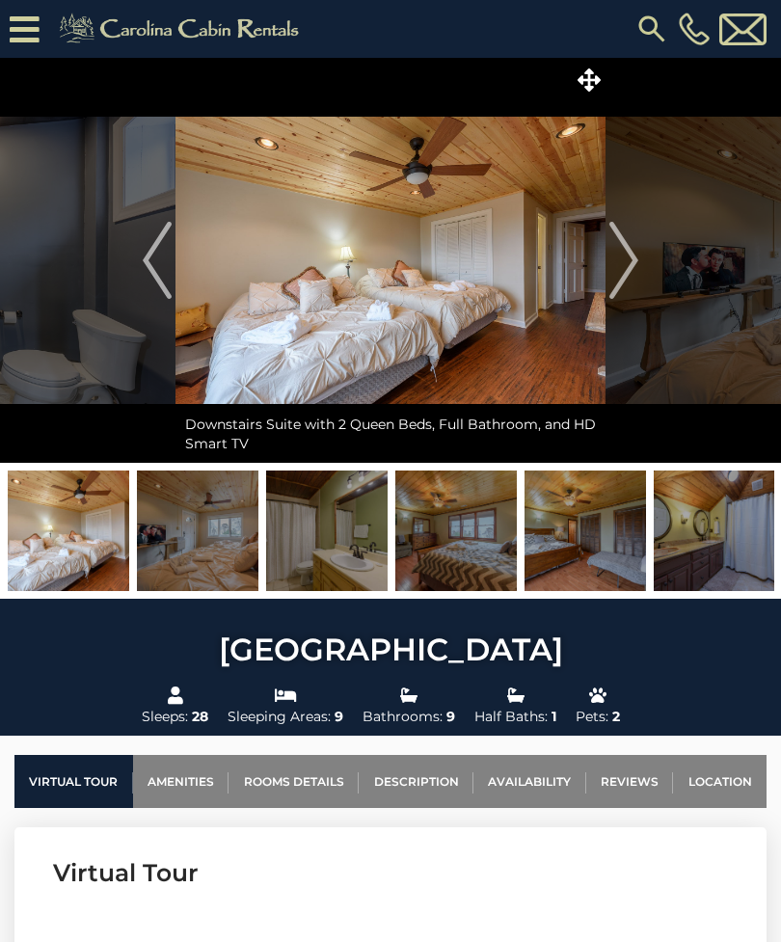
click at [632, 262] on img "Next" at bounding box center [623, 260] width 29 height 77
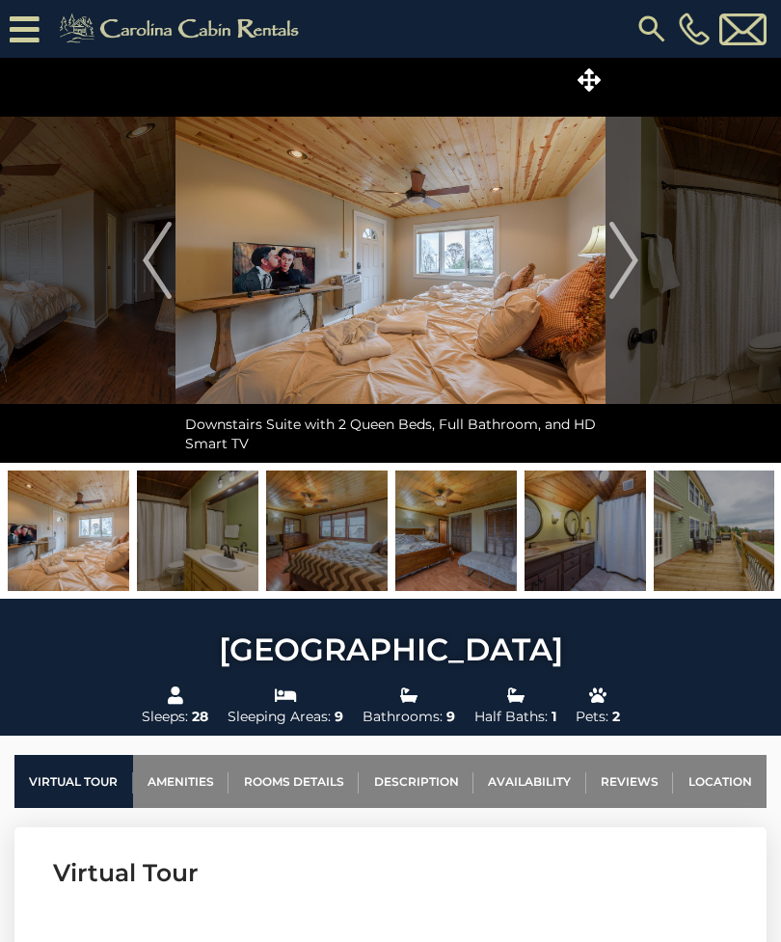
click at [626, 266] on img "Next" at bounding box center [623, 260] width 29 height 77
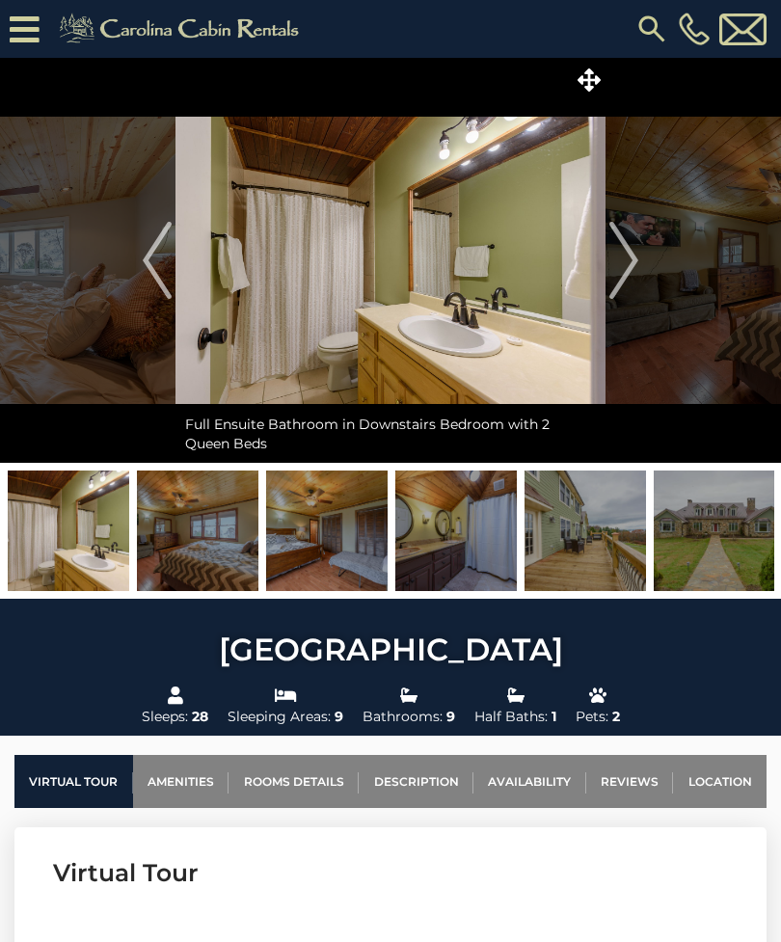
click at [629, 269] on img "Next" at bounding box center [623, 260] width 29 height 77
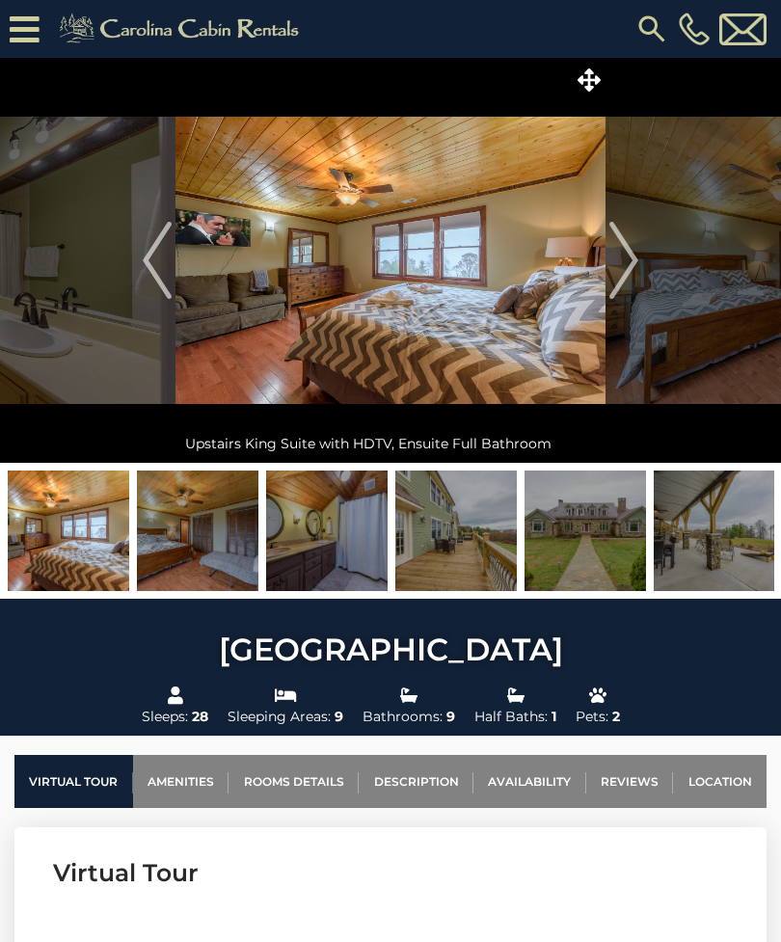
click at [628, 270] on img "Next" at bounding box center [623, 260] width 29 height 77
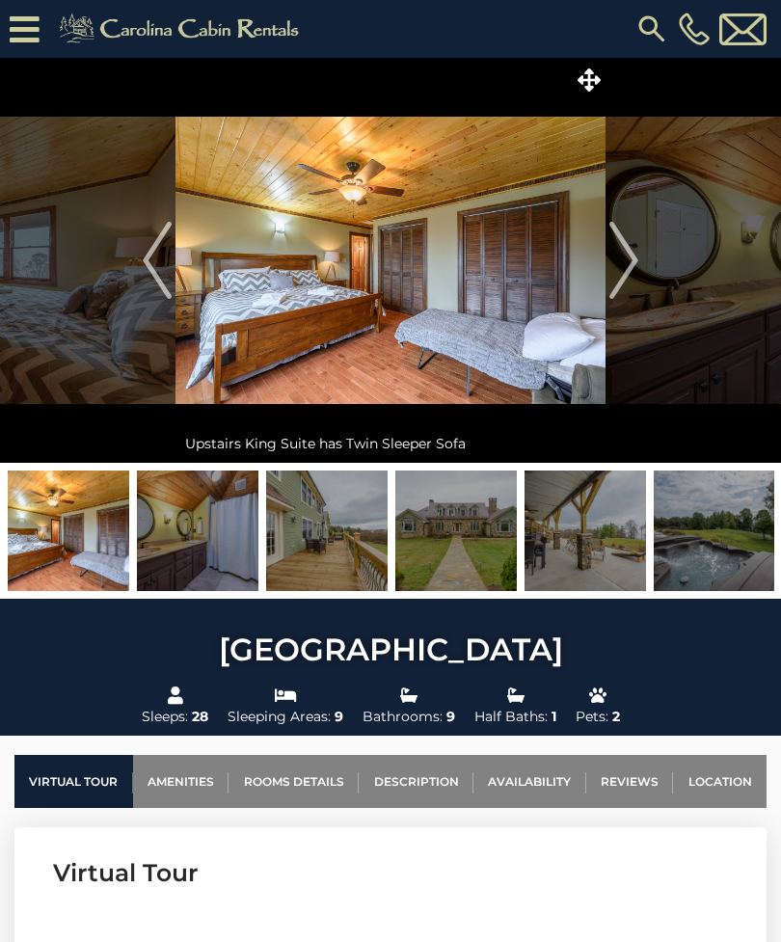
click at [629, 260] on img "Next" at bounding box center [623, 260] width 29 height 77
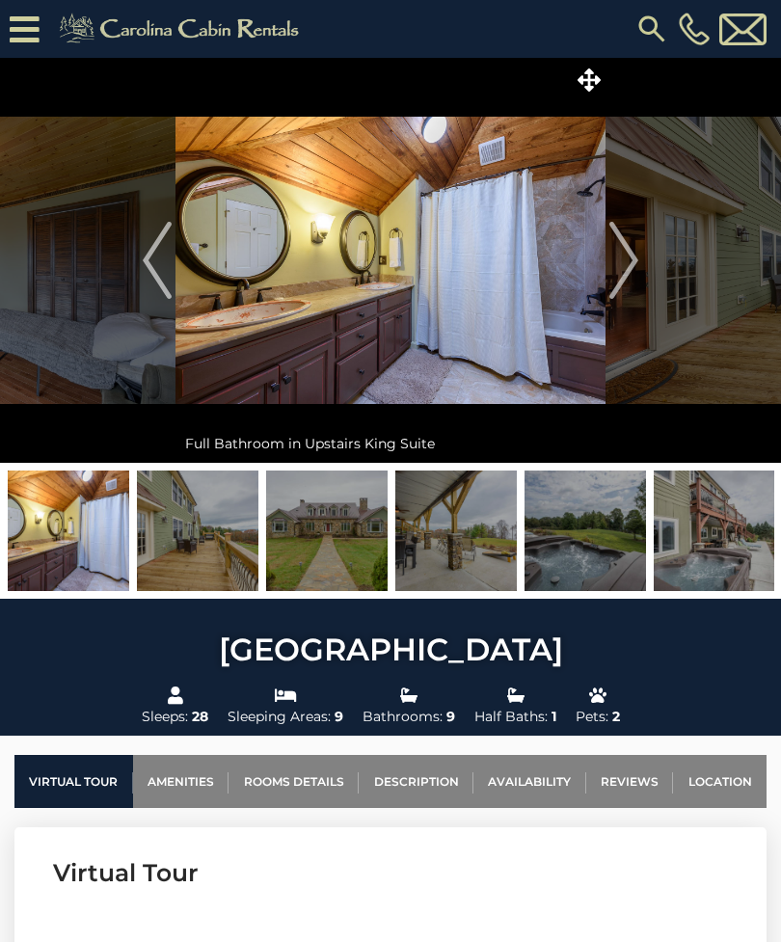
click at [174, 257] on button "Previous" at bounding box center [157, 260] width 37 height 405
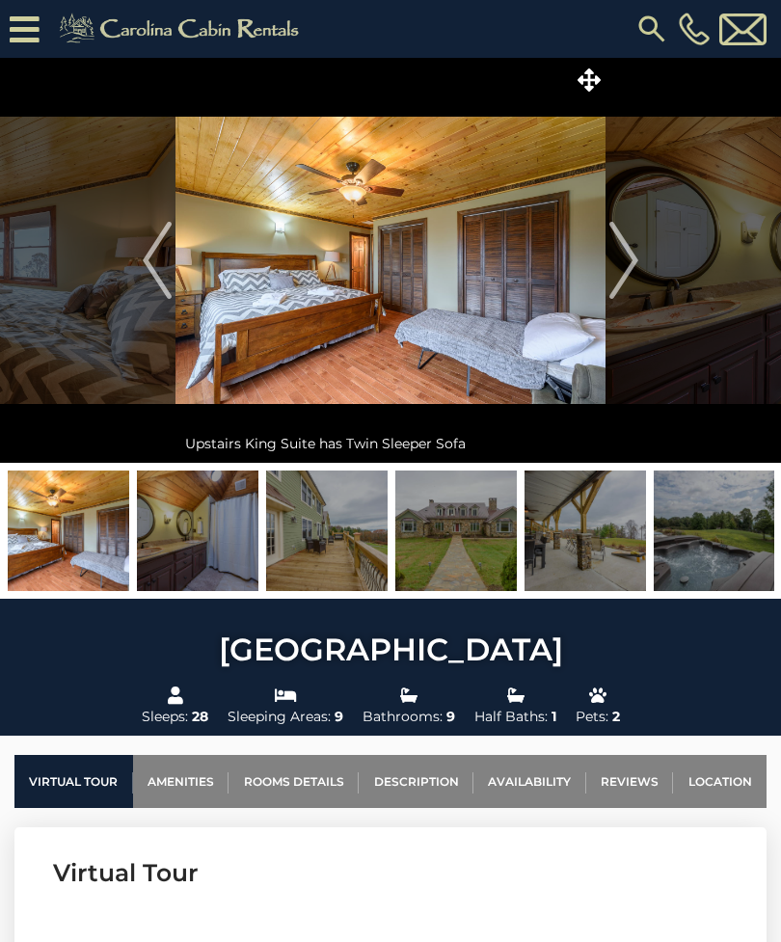
click at [637, 263] on img "Next" at bounding box center [623, 260] width 29 height 77
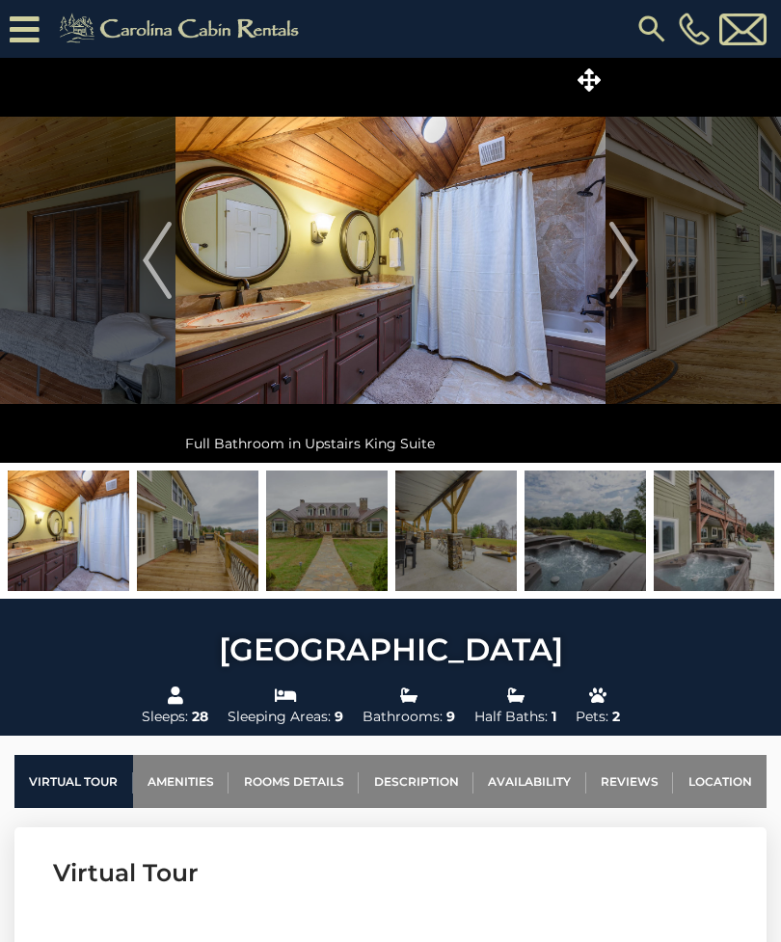
click at [637, 260] on img "Next" at bounding box center [623, 260] width 29 height 77
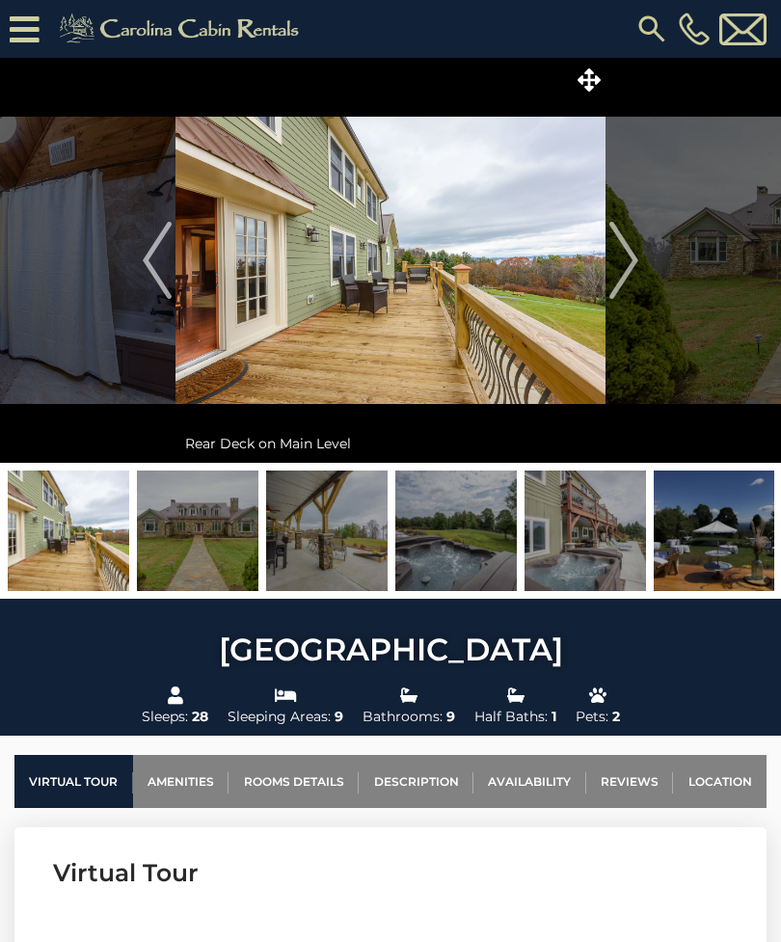
click at [631, 274] on img "Next" at bounding box center [623, 260] width 29 height 77
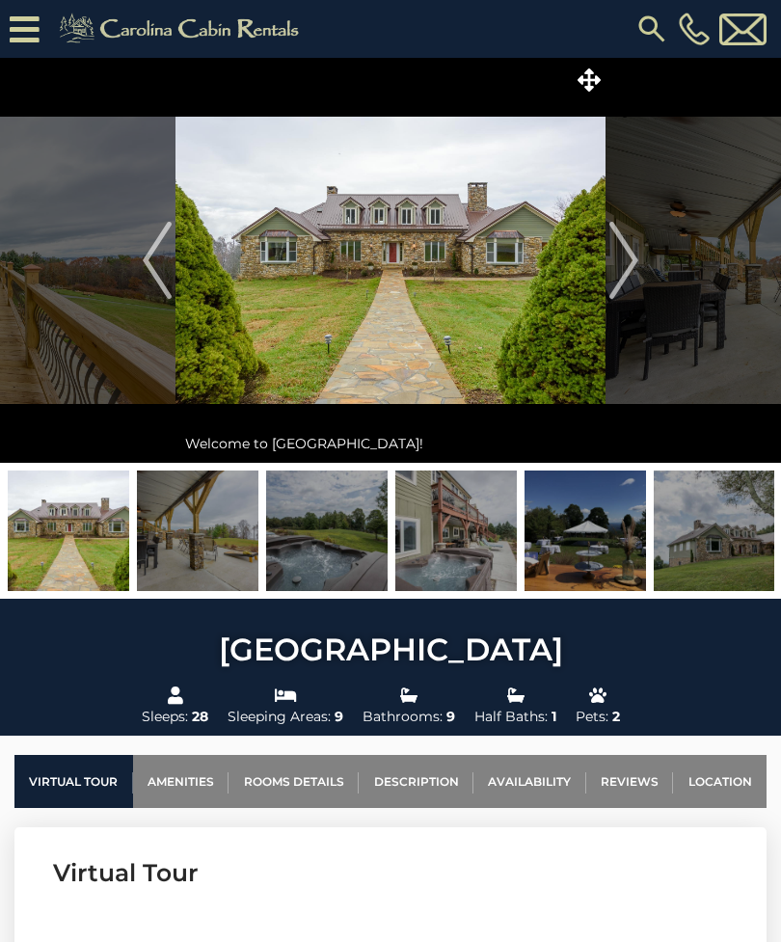
click at [641, 274] on button "Next" at bounding box center [624, 260] width 37 height 405
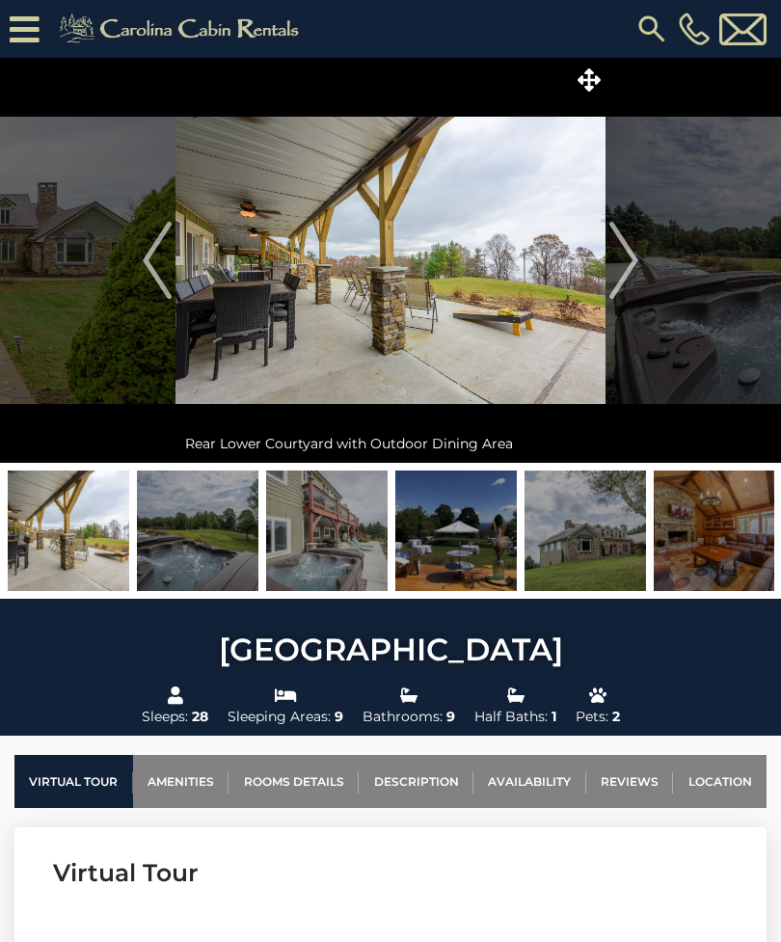
click at [628, 266] on img "Next" at bounding box center [623, 260] width 29 height 77
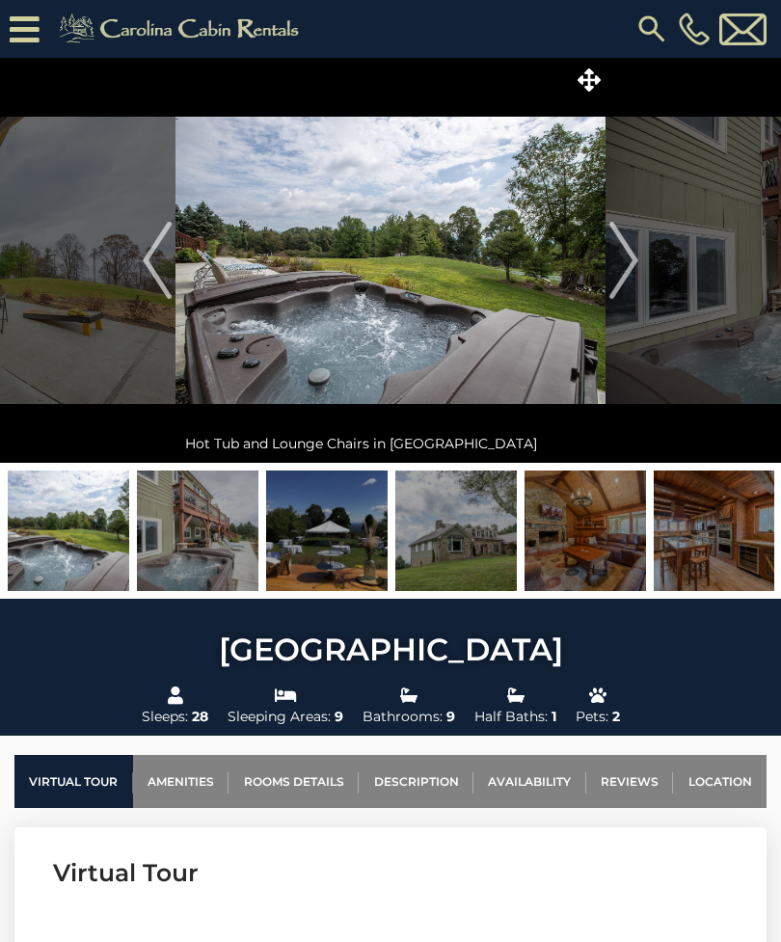
click at [636, 284] on img "Next" at bounding box center [623, 260] width 29 height 77
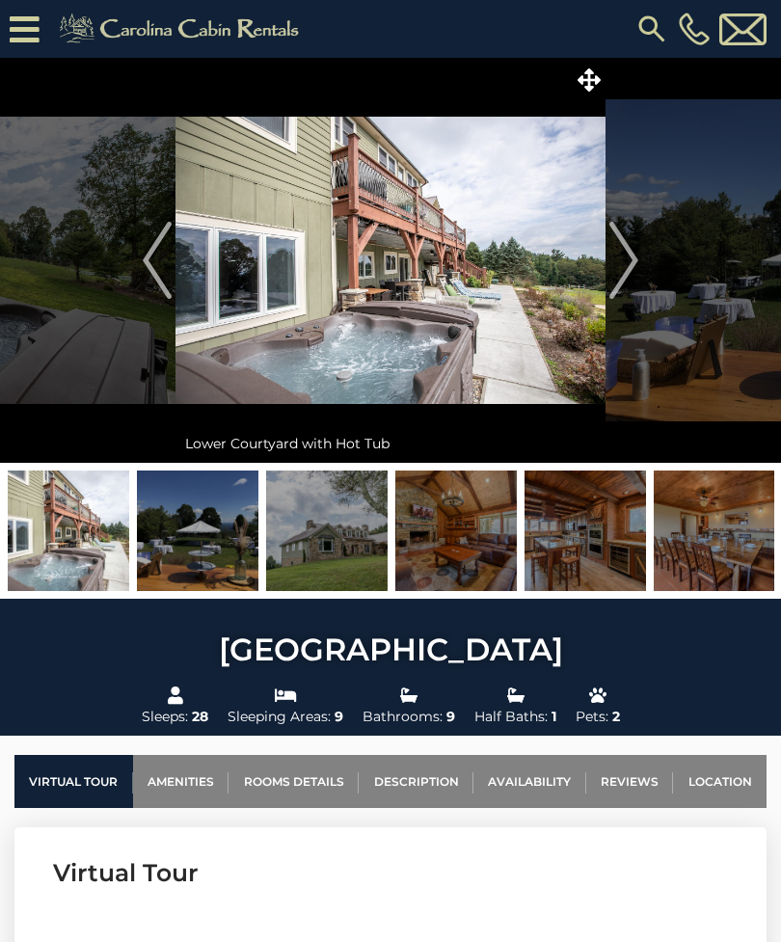
click at [634, 281] on img "Next" at bounding box center [623, 260] width 29 height 77
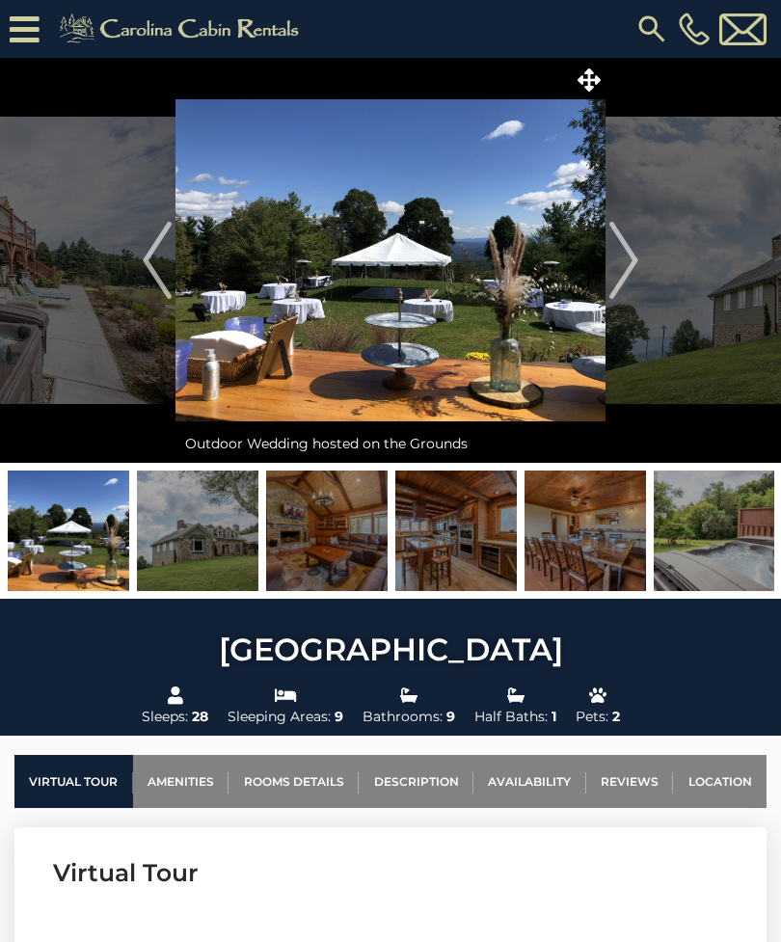
click at [633, 268] on img "Next" at bounding box center [623, 260] width 29 height 77
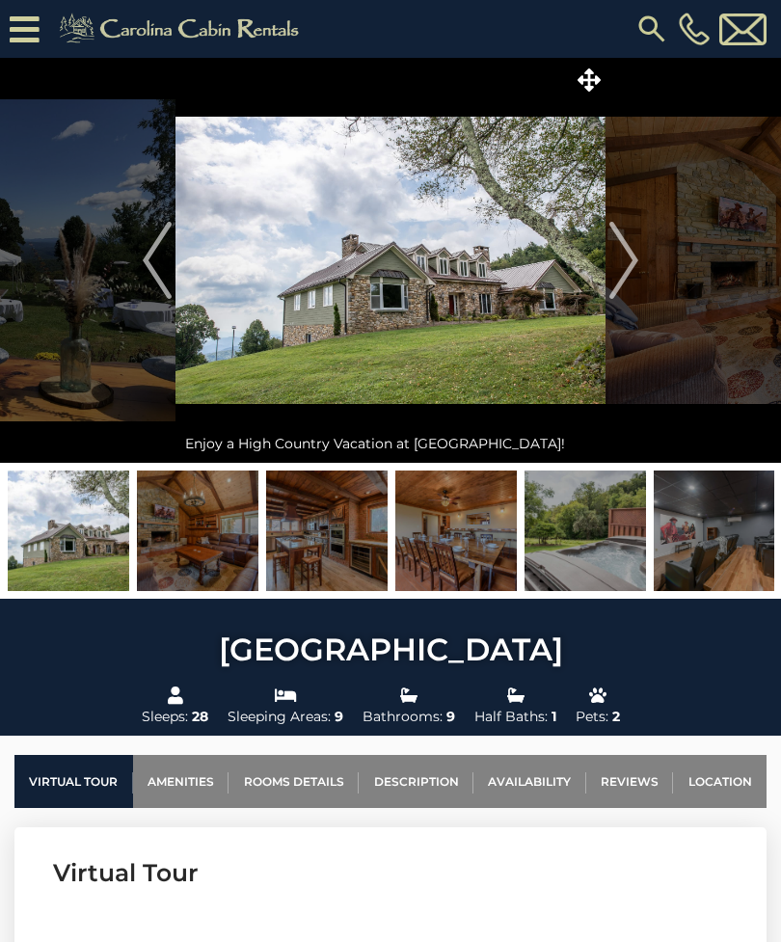
click at [622, 262] on img "Next" at bounding box center [623, 260] width 29 height 77
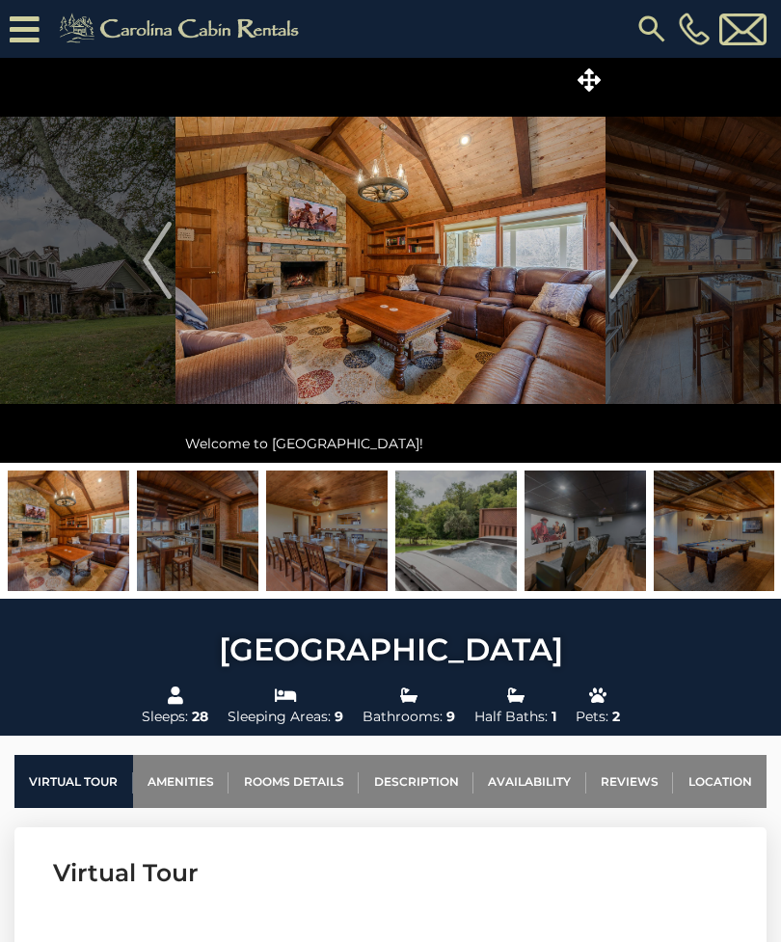
click at [620, 275] on img "Next" at bounding box center [623, 260] width 29 height 77
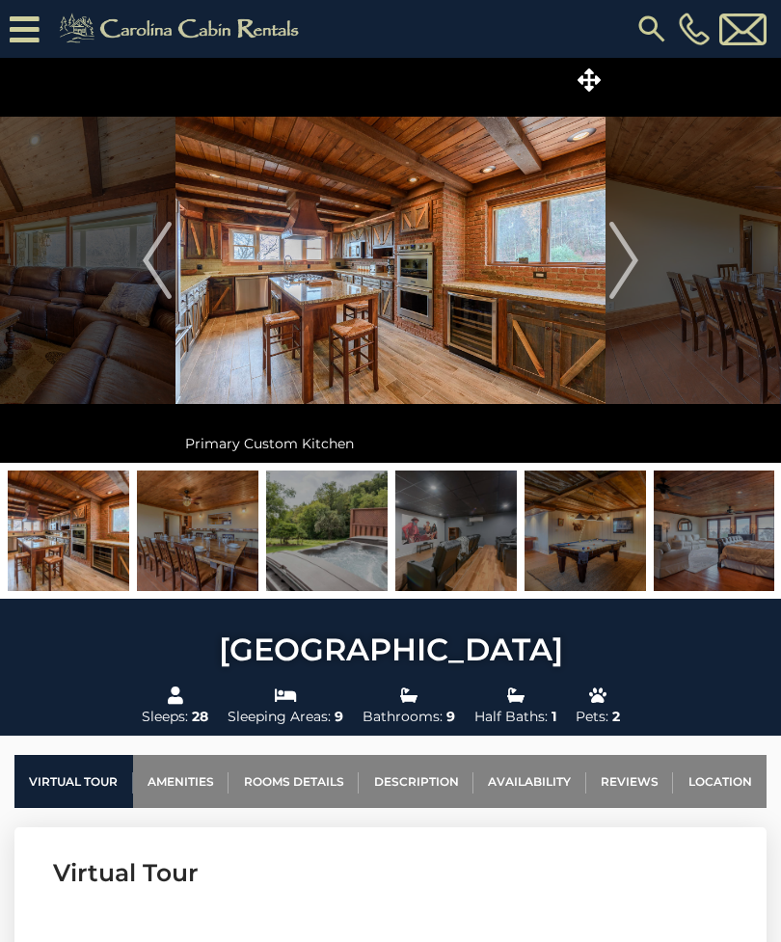
click at [624, 267] on img "Next" at bounding box center [623, 260] width 29 height 77
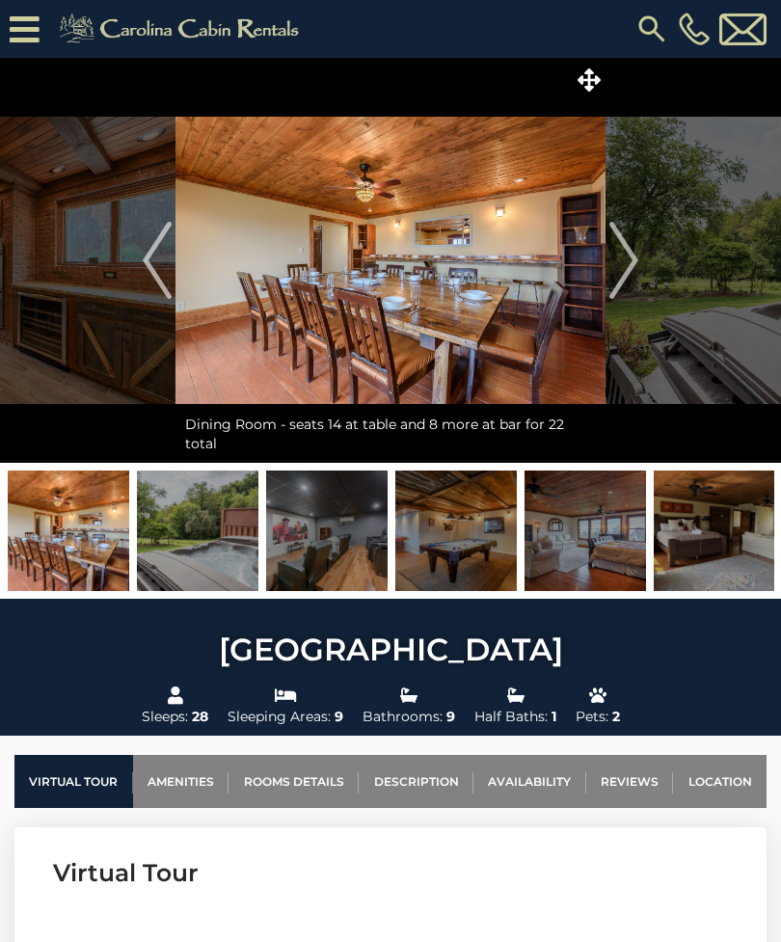
click at [626, 270] on img "Next" at bounding box center [623, 260] width 29 height 77
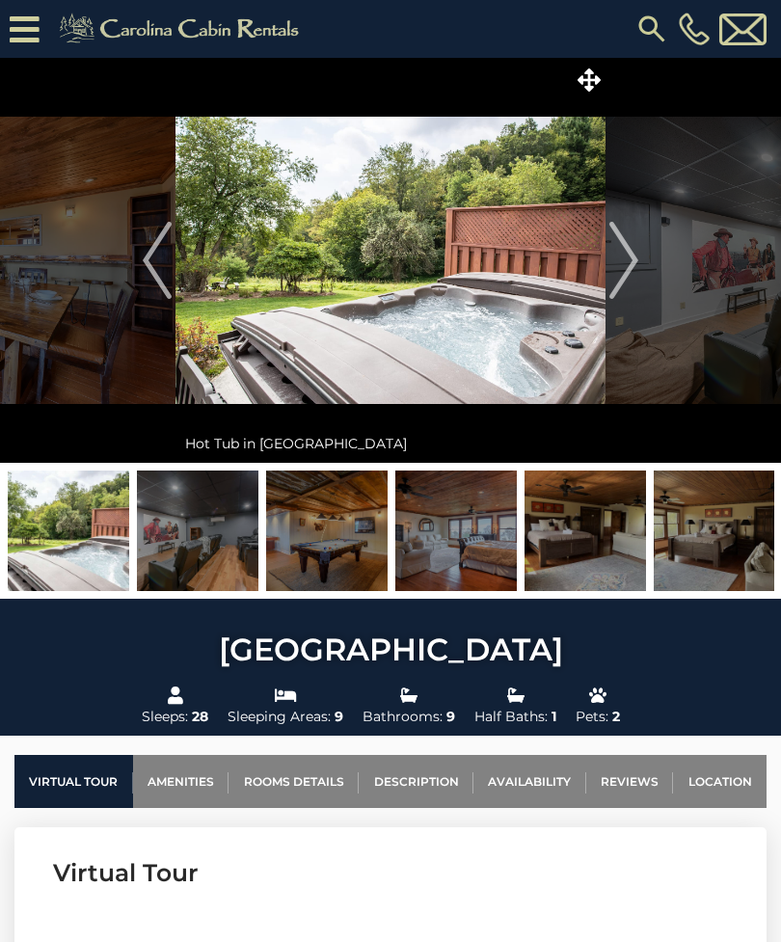
click at [607, 268] on button "Next" at bounding box center [624, 260] width 37 height 405
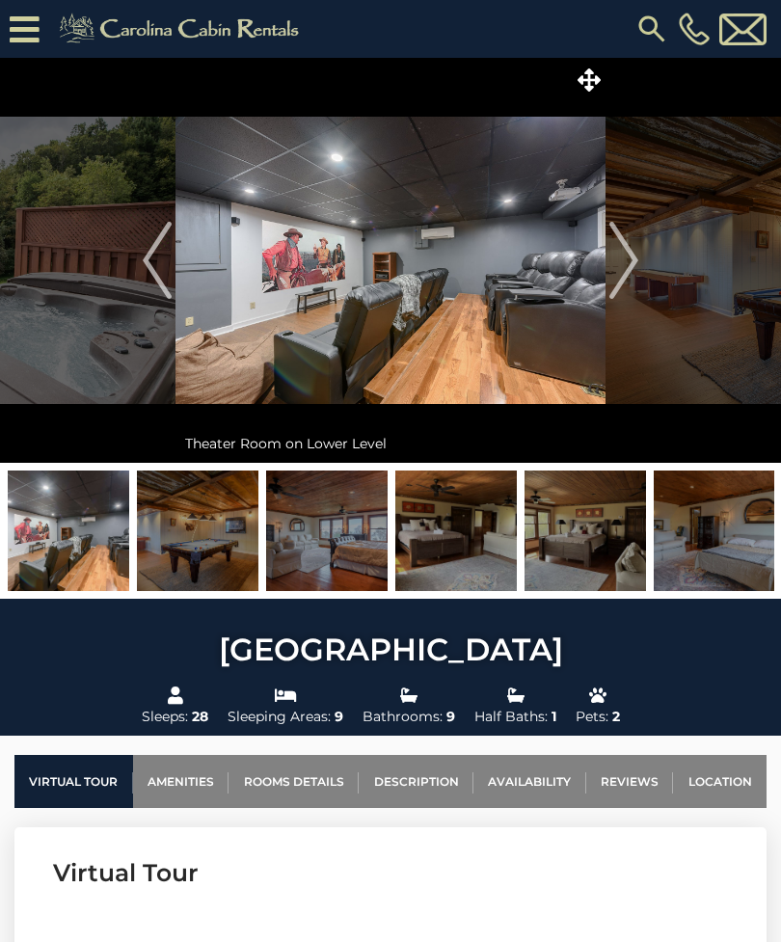
click at [609, 269] on img "Next" at bounding box center [623, 260] width 29 height 77
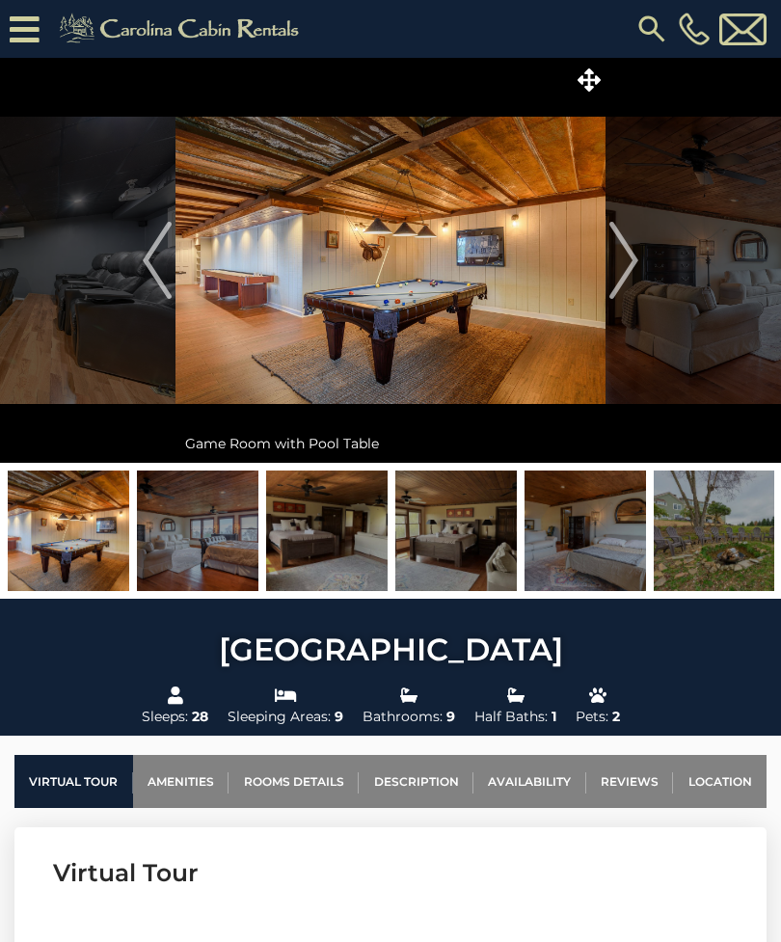
click at [606, 283] on button "Next" at bounding box center [624, 260] width 37 height 405
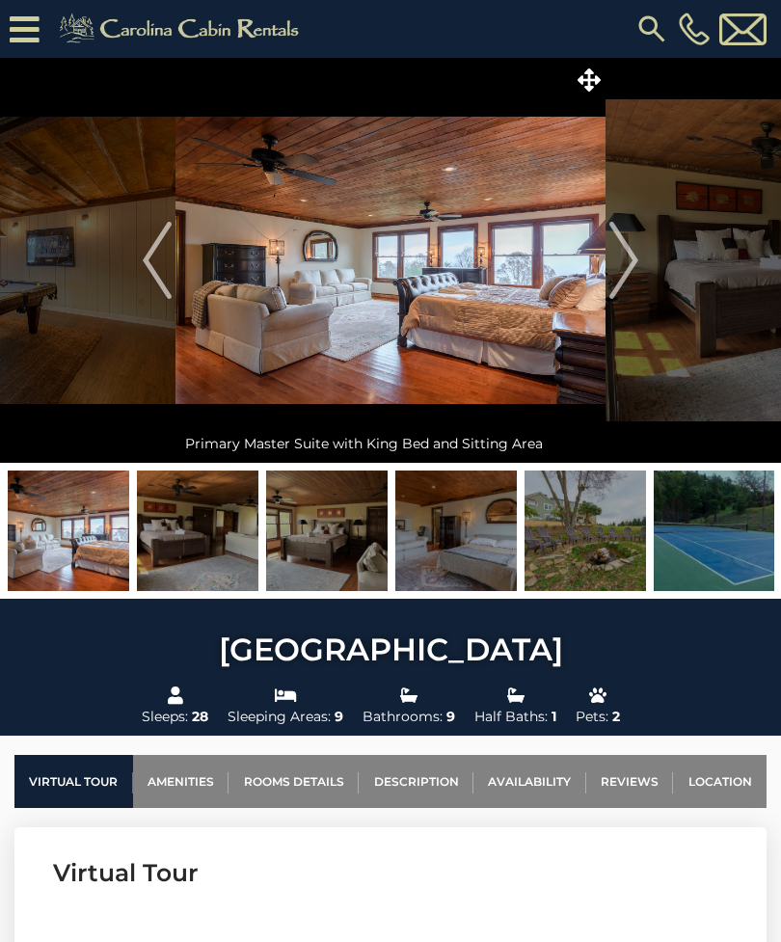
click at [529, 786] on link "Availability" at bounding box center [530, 781] width 113 height 53
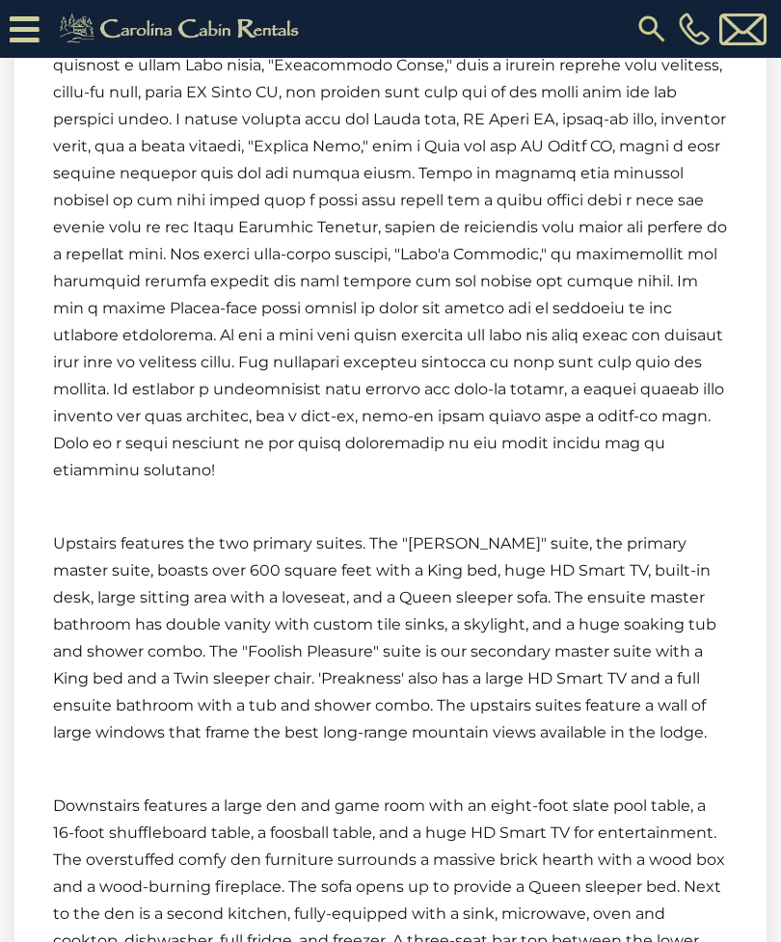
scroll to position [8715, 0]
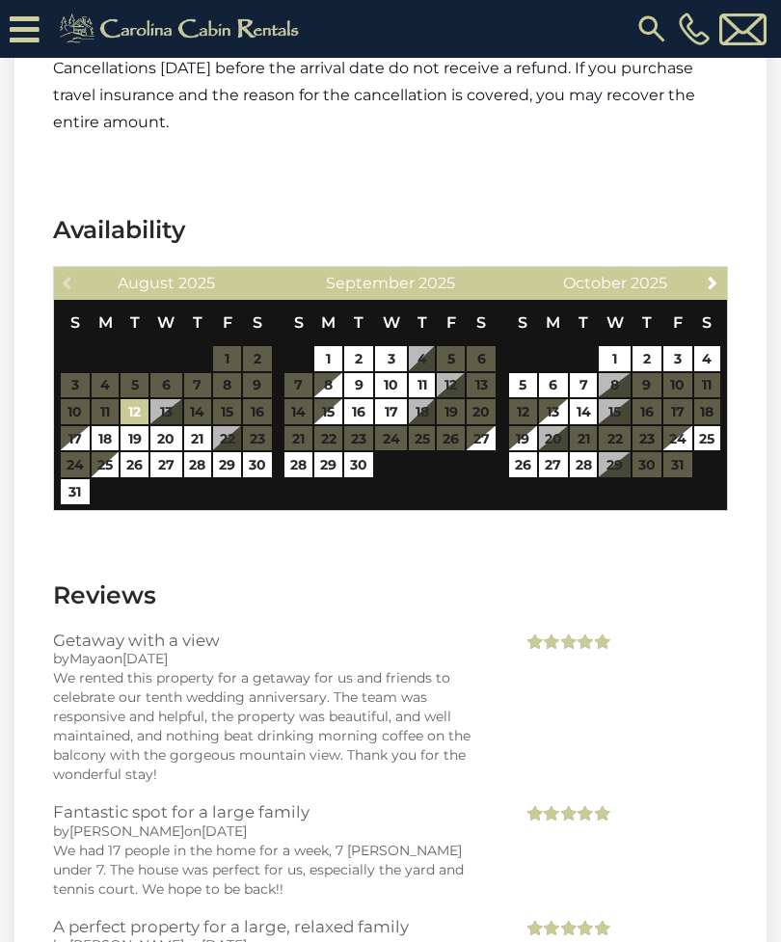
click at [710, 287] on span "Next" at bounding box center [712, 282] width 15 height 15
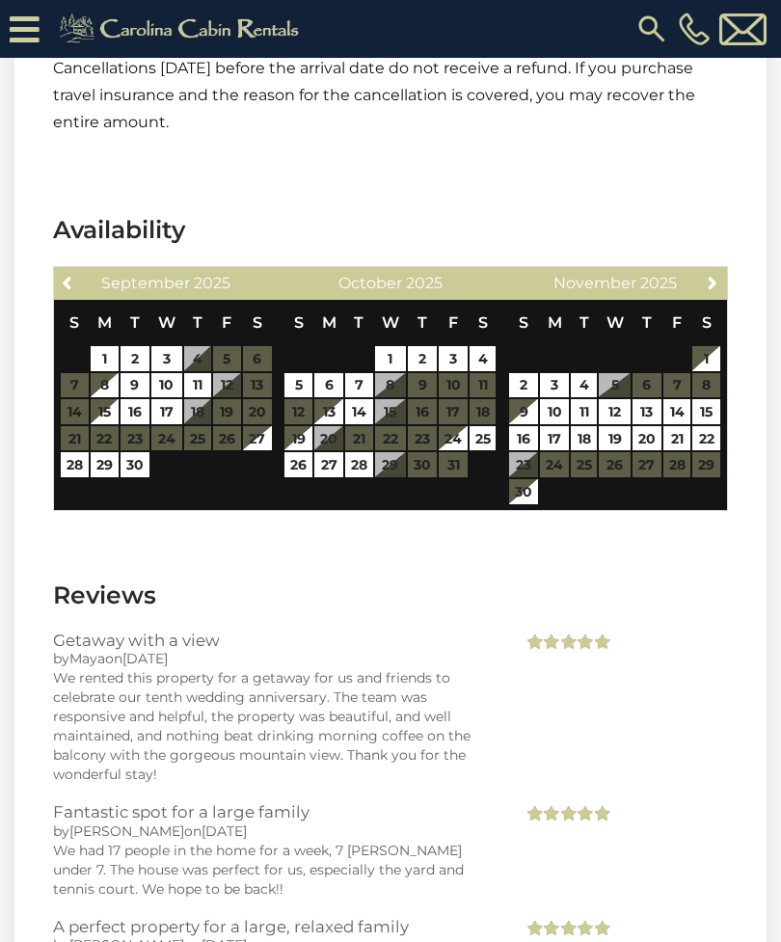
click at [710, 279] on span "Next" at bounding box center [712, 282] width 15 height 15
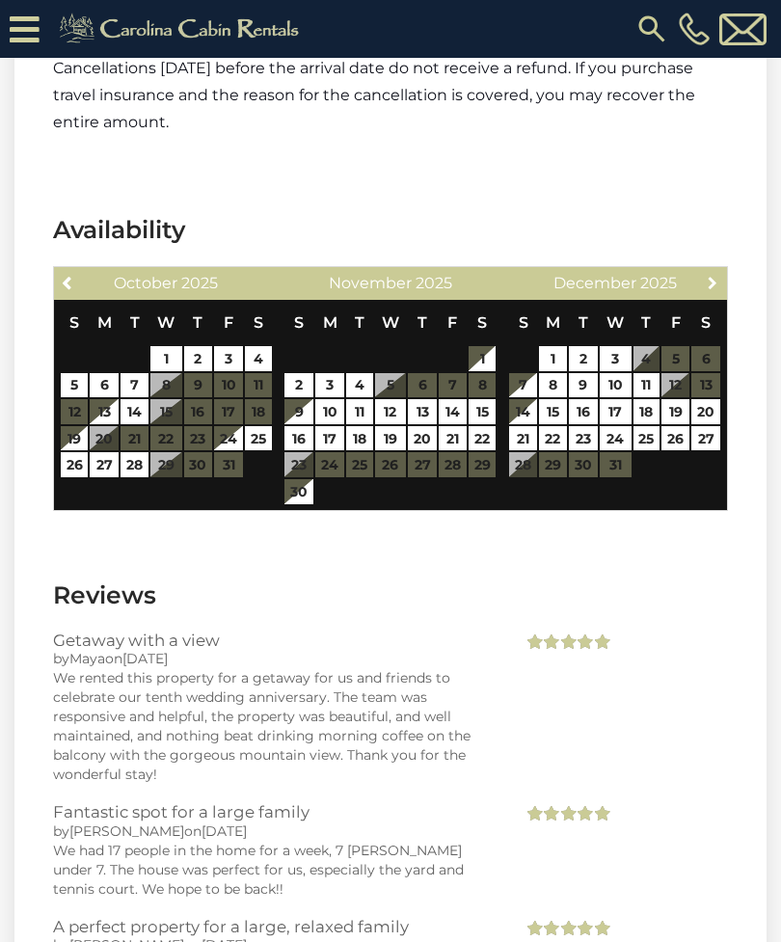
click at [705, 289] on link "Next" at bounding box center [713, 282] width 24 height 24
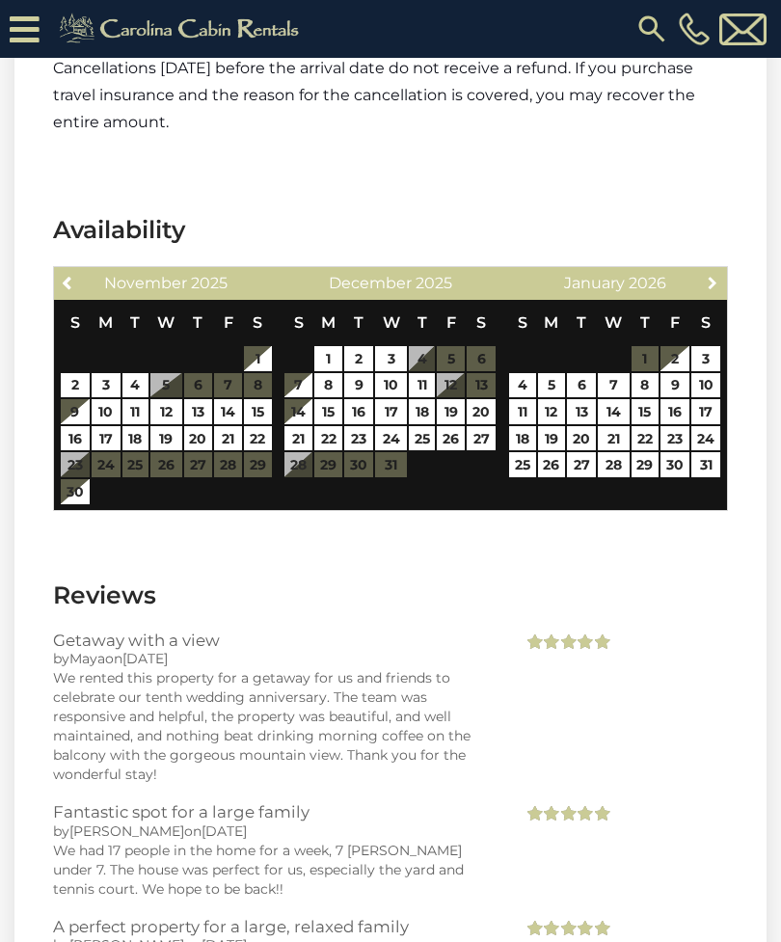
click at [706, 282] on span "Next" at bounding box center [712, 282] width 15 height 15
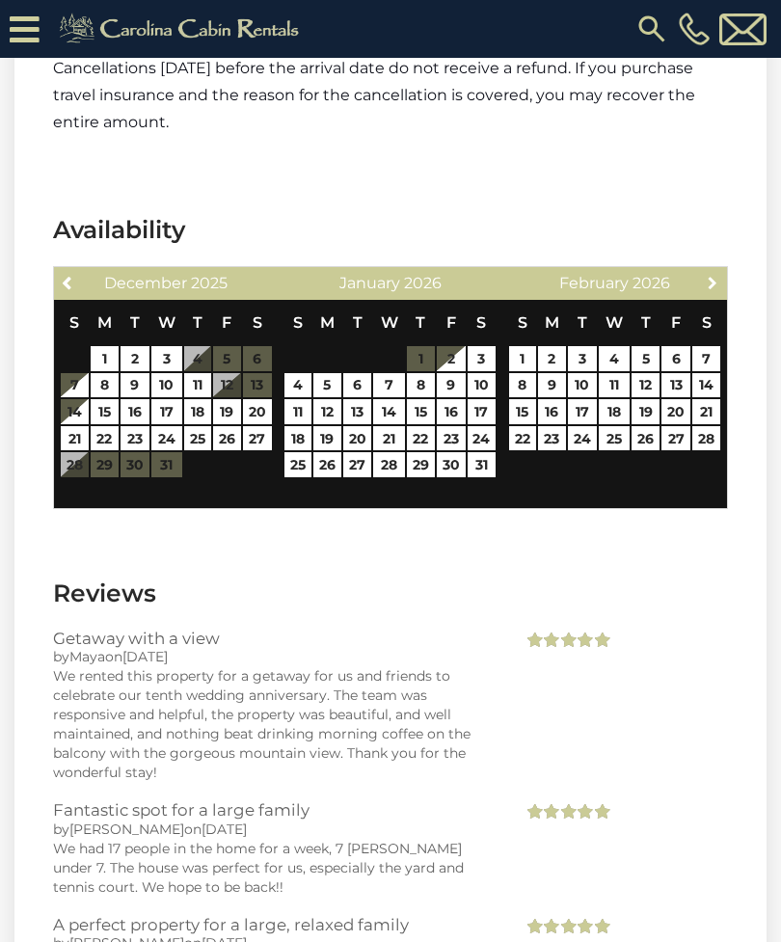
click at [716, 278] on span "Next" at bounding box center [712, 282] width 15 height 15
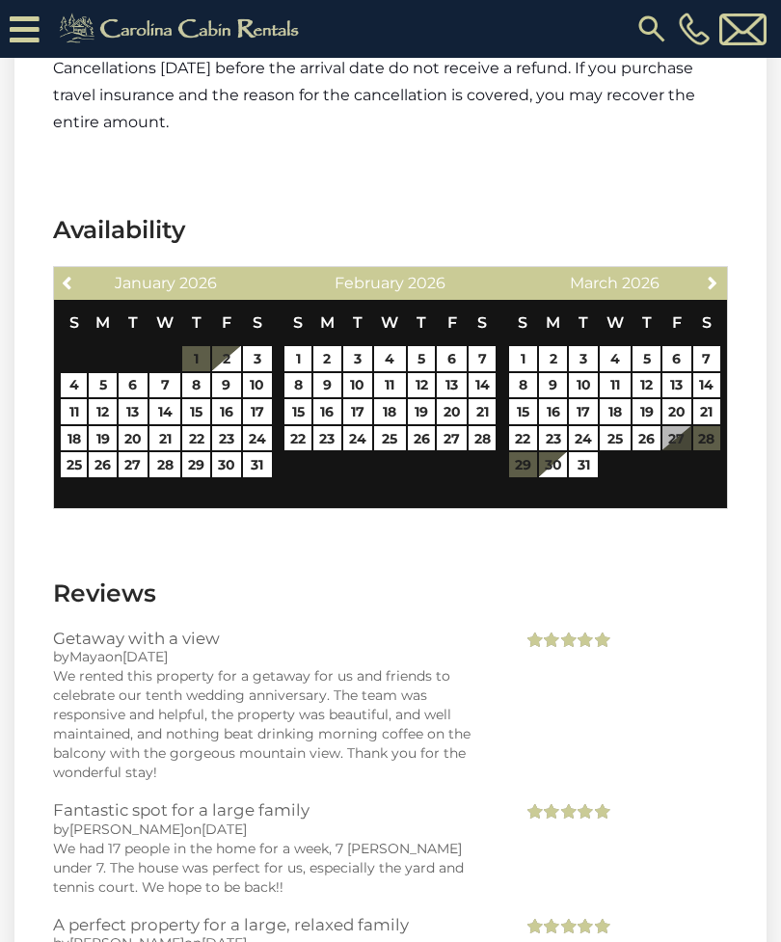
click at [704, 276] on link "Next" at bounding box center [713, 282] width 24 height 24
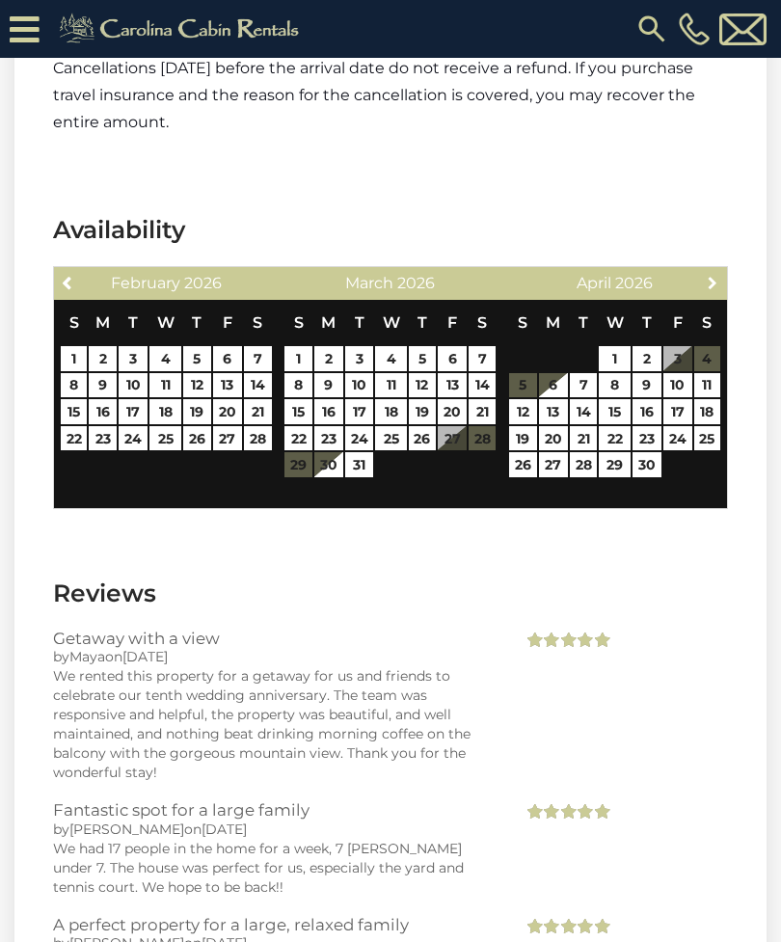
click at [710, 275] on span "Next" at bounding box center [712, 282] width 15 height 15
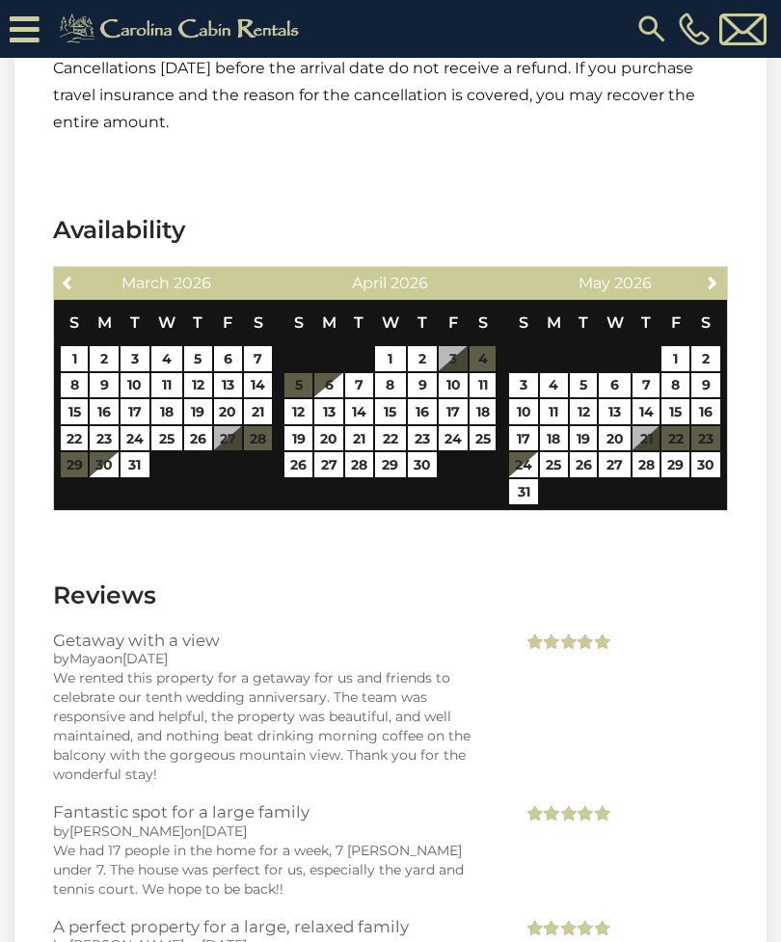
click at [708, 284] on span "Next" at bounding box center [712, 282] width 15 height 15
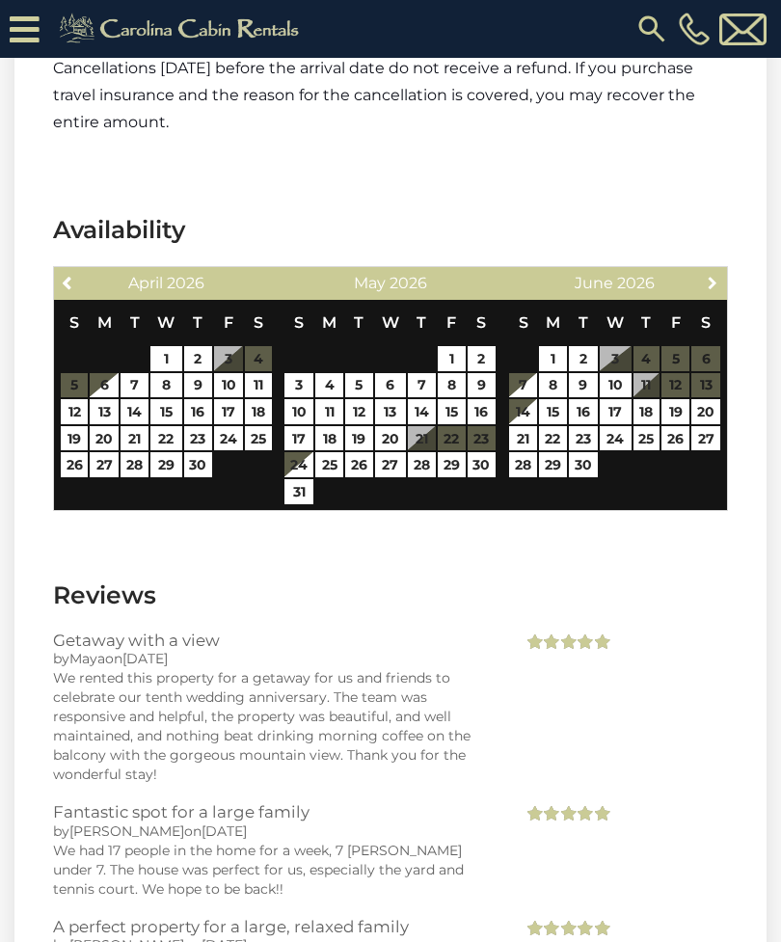
click at [705, 284] on span "Next" at bounding box center [712, 282] width 15 height 15
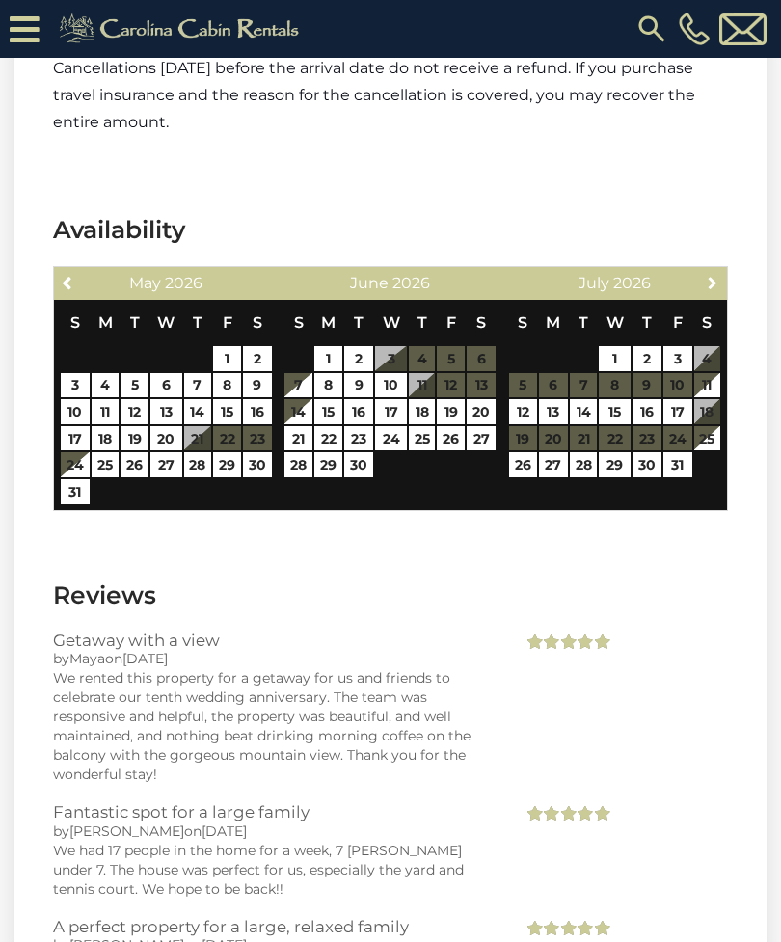
click at [705, 278] on span "Next" at bounding box center [712, 282] width 15 height 15
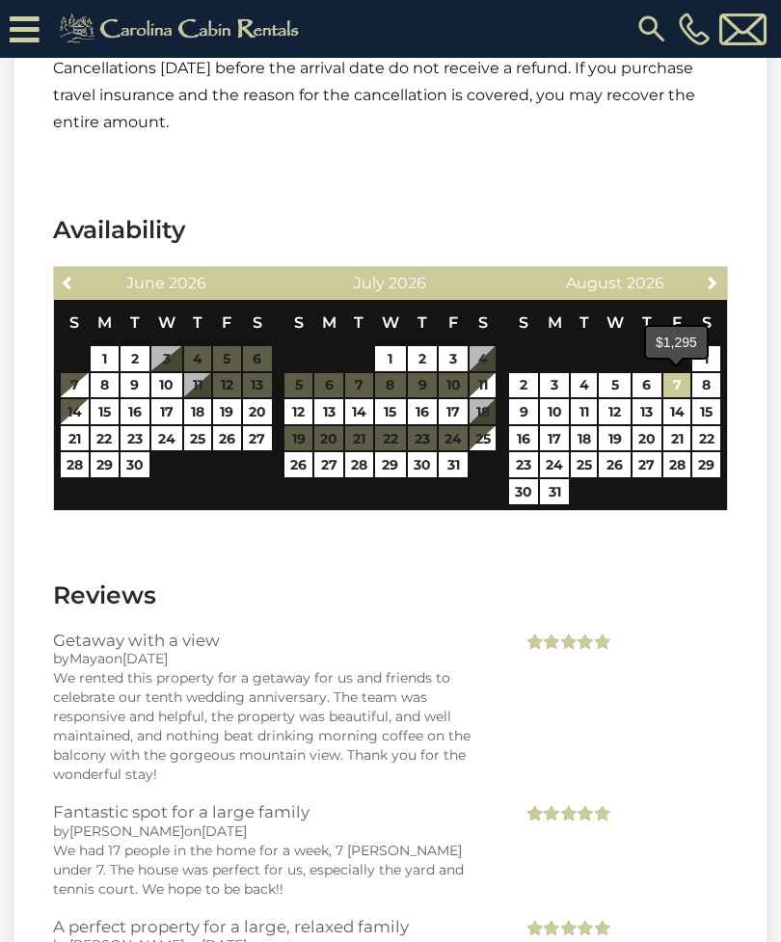
click at [674, 386] on link "7" at bounding box center [677, 385] width 28 height 25
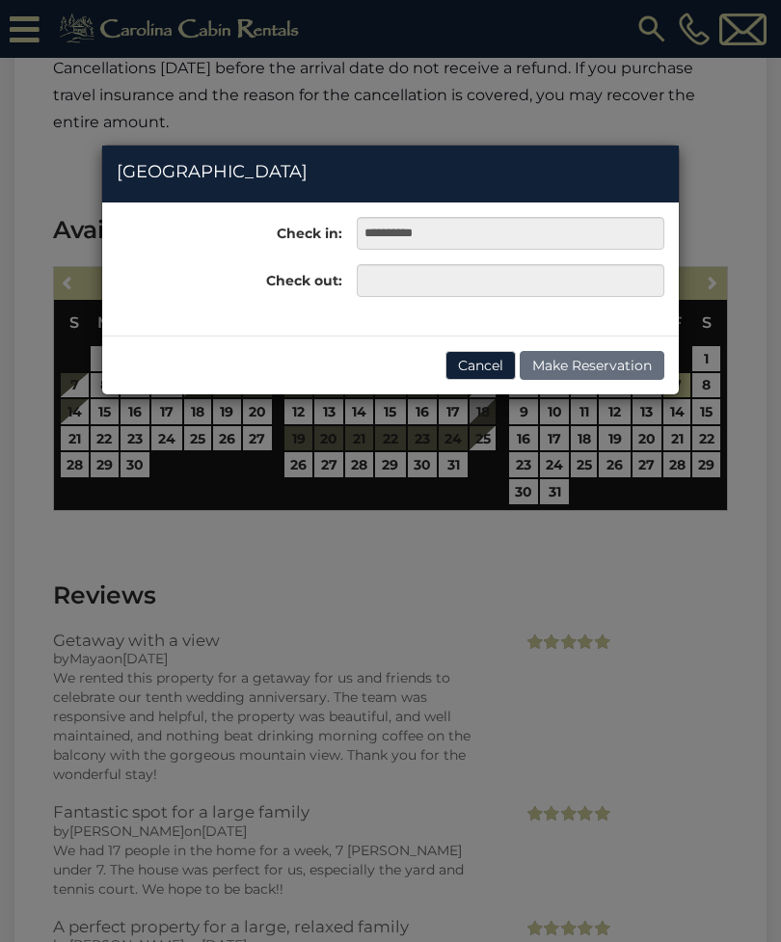
click at [525, 413] on div "**********" at bounding box center [390, 471] width 781 height 942
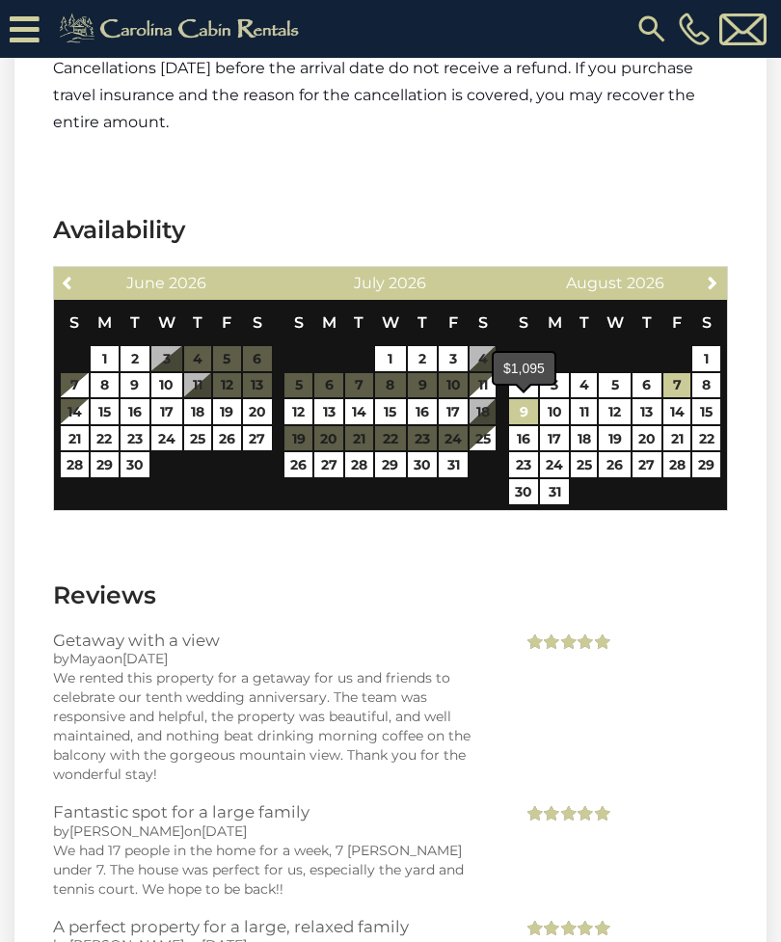
click at [529, 417] on link "9" at bounding box center [523, 411] width 29 height 25
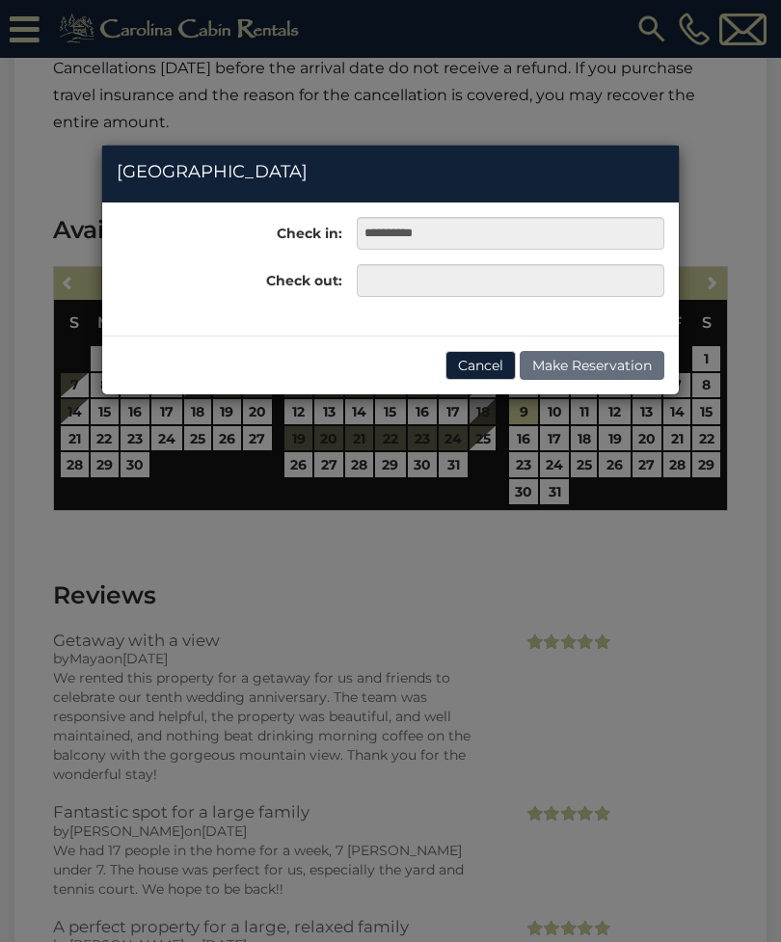
click at [479, 367] on button "Cancel" at bounding box center [481, 365] width 70 height 29
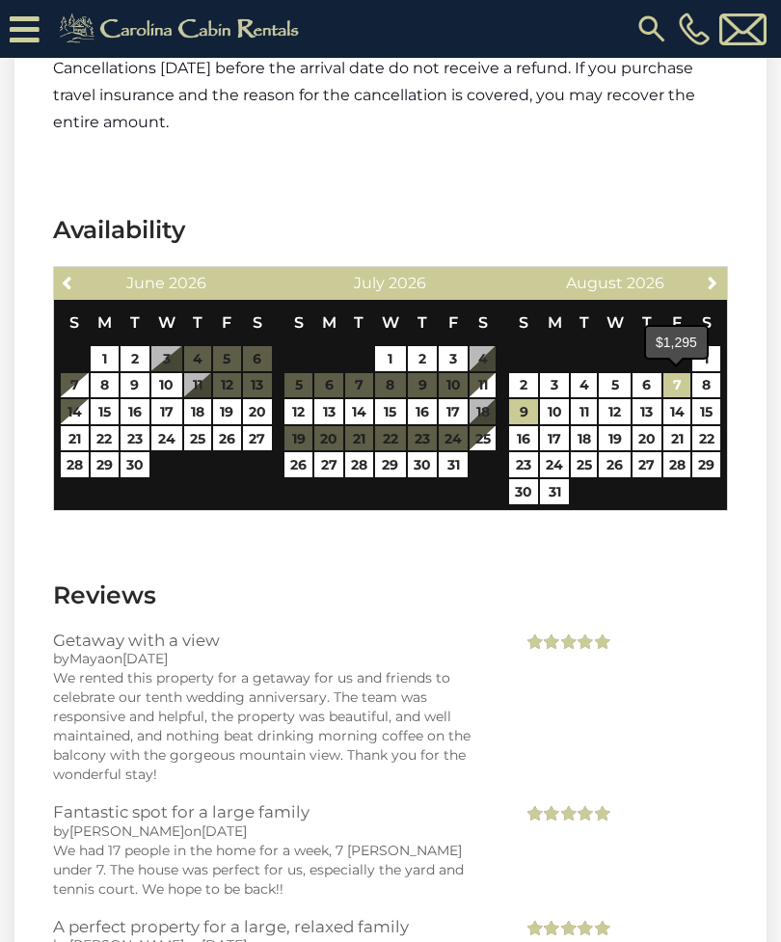
click at [673, 390] on link "7" at bounding box center [677, 385] width 28 height 25
type input "**********"
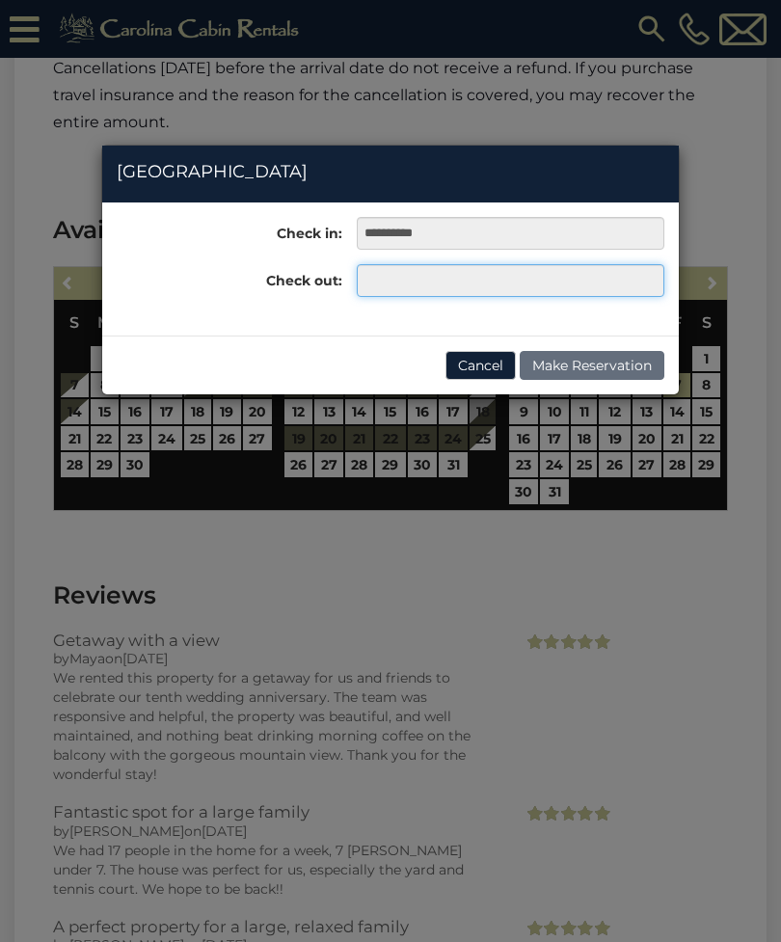
click at [386, 290] on input "text" at bounding box center [511, 280] width 308 height 33
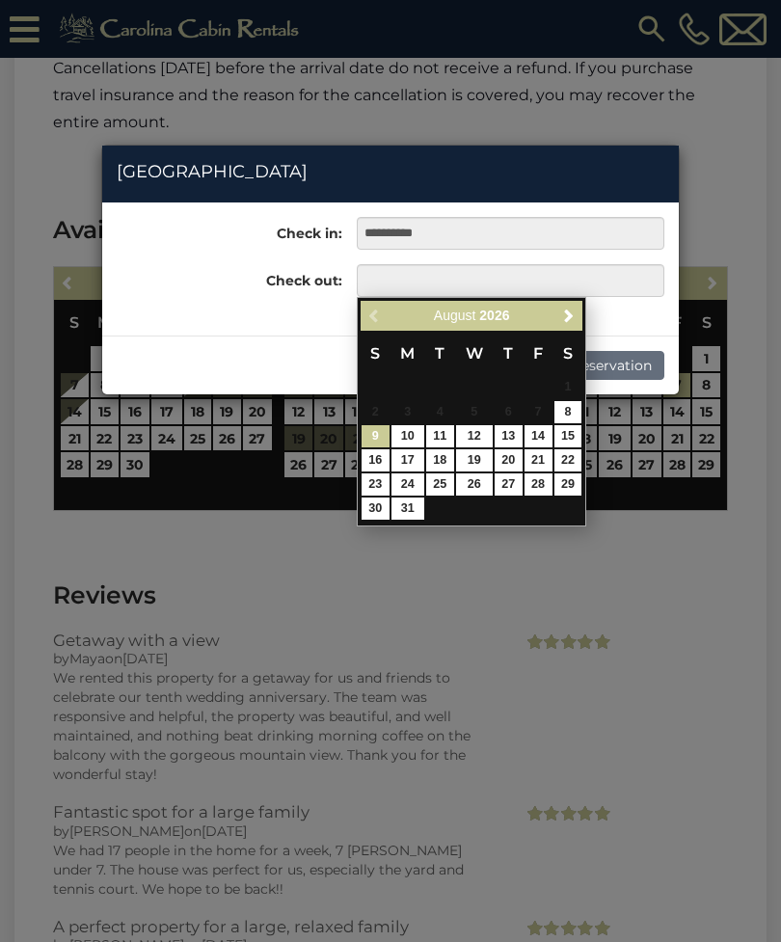
click at [382, 431] on link "9" at bounding box center [376, 436] width 28 height 22
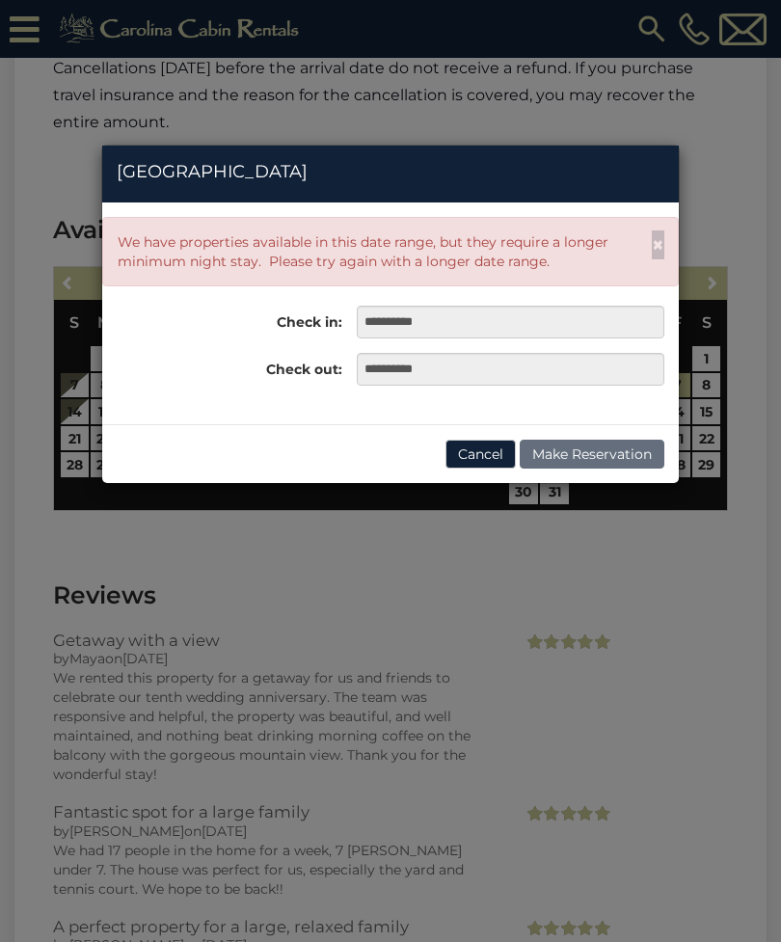
click at [653, 243] on span "×" at bounding box center [658, 244] width 13 height 24
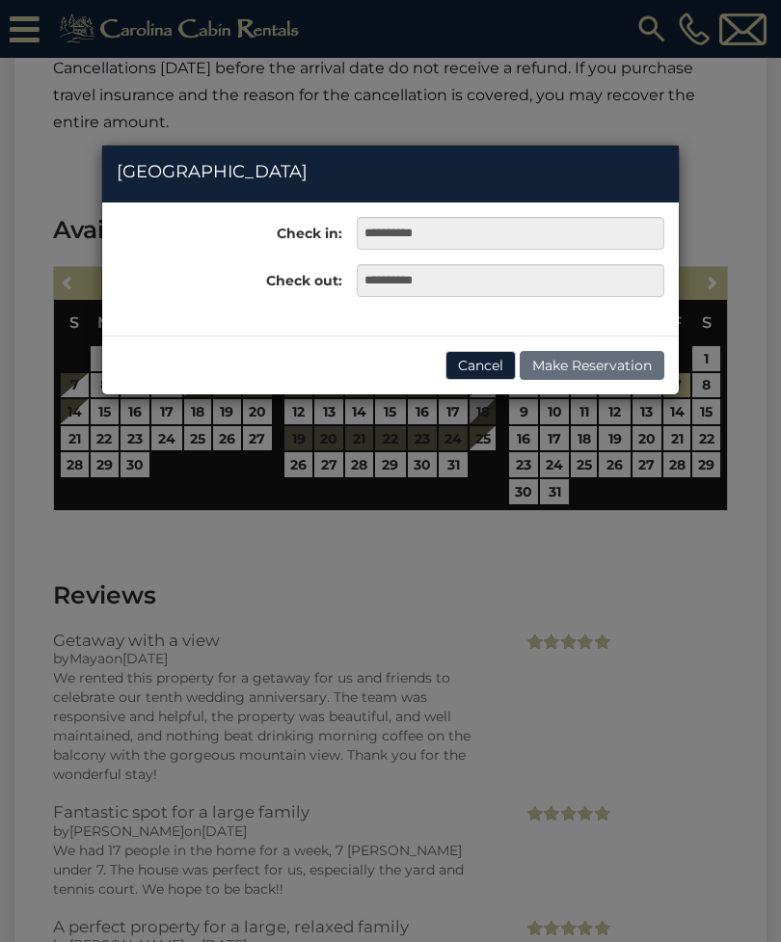
click at [478, 377] on button "Cancel" at bounding box center [481, 365] width 70 height 29
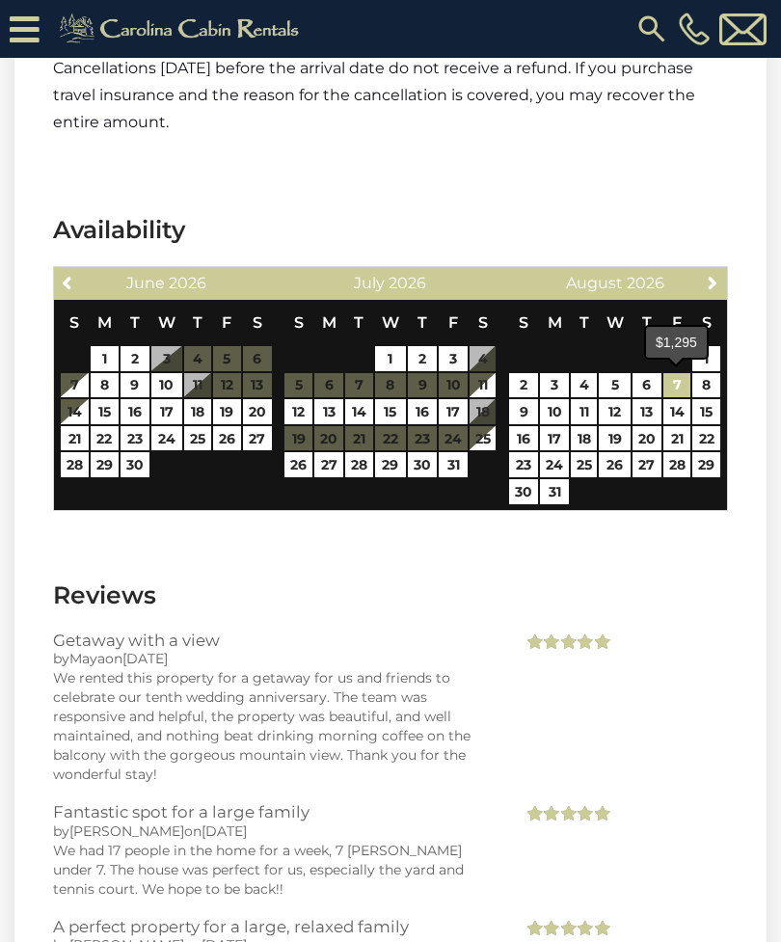
click at [678, 394] on link "7" at bounding box center [677, 385] width 28 height 25
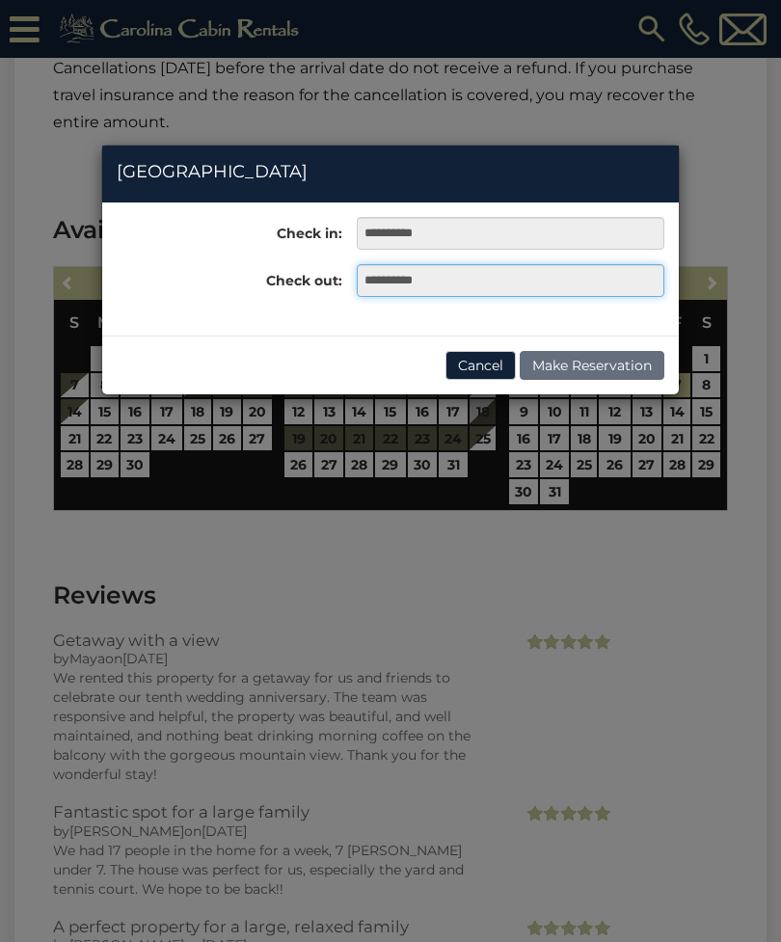
click at [409, 284] on input "**********" at bounding box center [511, 280] width 308 height 33
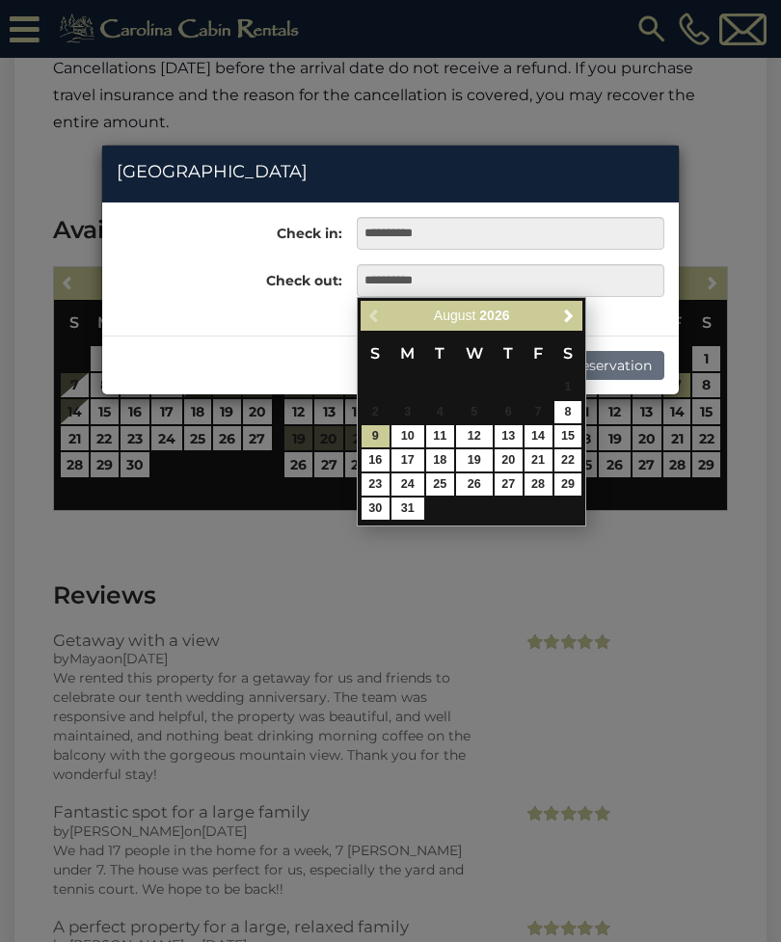
click at [412, 432] on link "10" at bounding box center [408, 436] width 33 height 22
type input "**********"
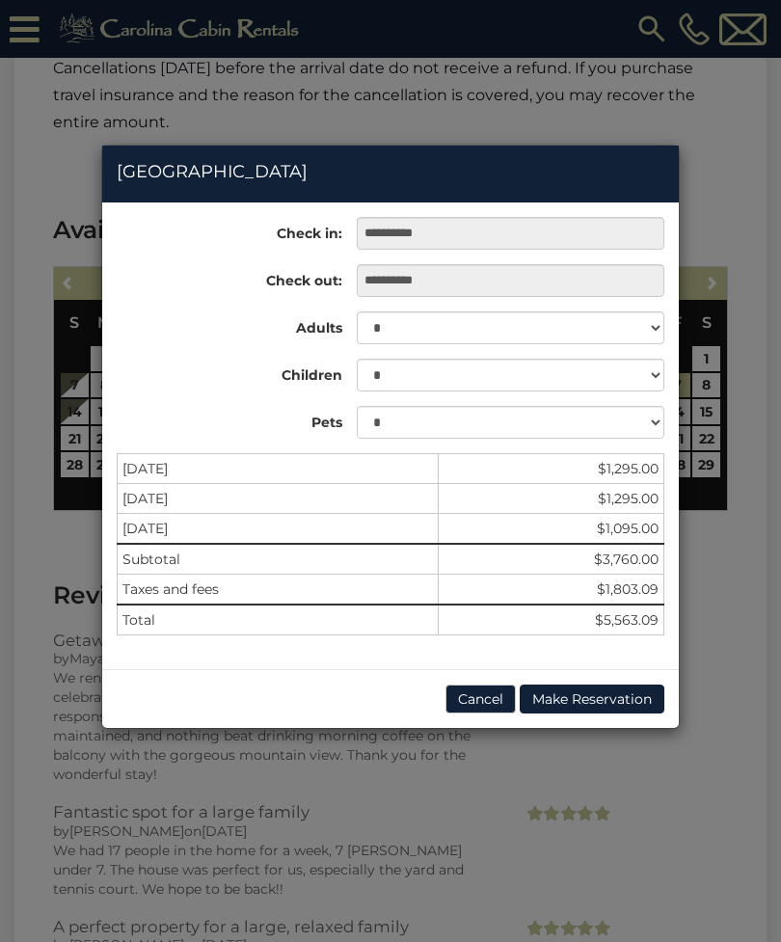
click at [475, 700] on button "Cancel" at bounding box center [481, 699] width 70 height 29
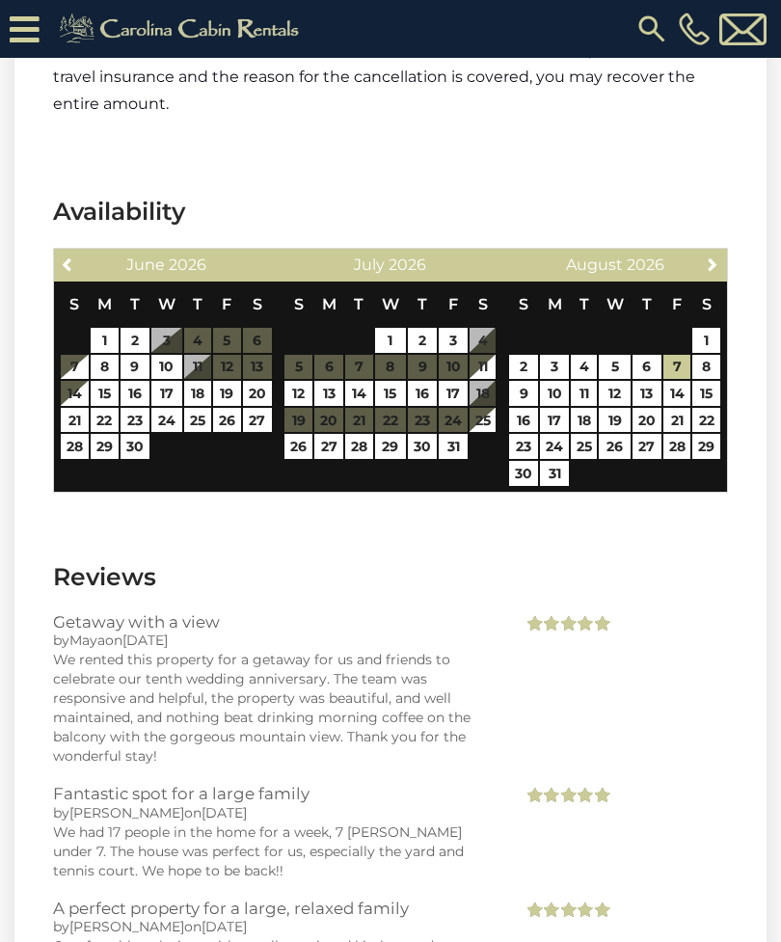
scroll to position [8690, 0]
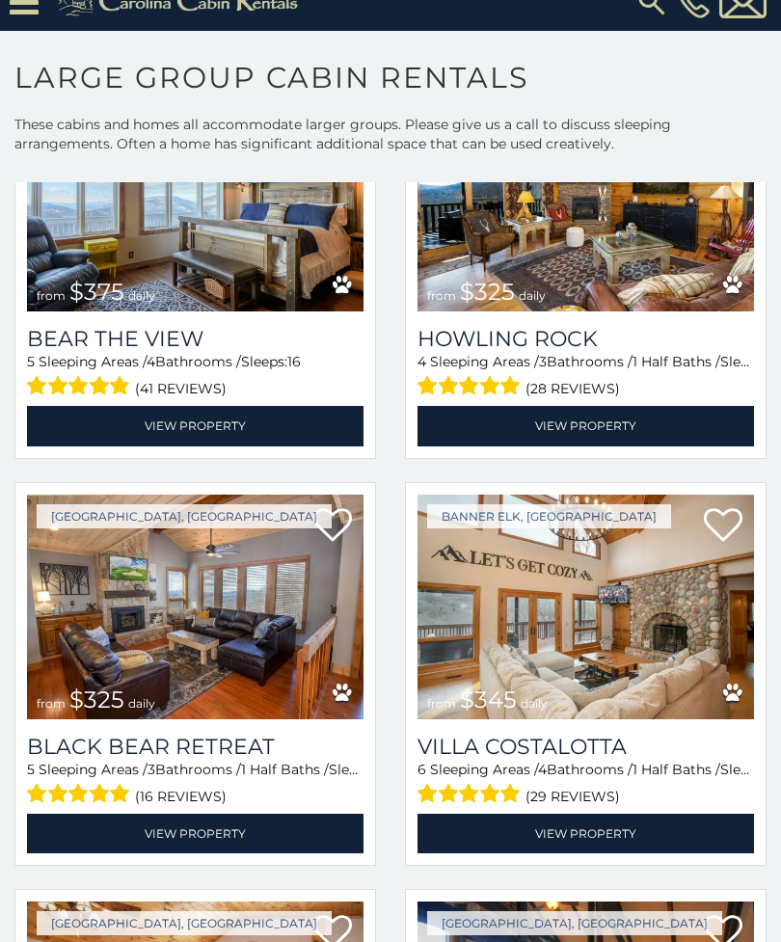
scroll to position [31, 0]
